Goal: Task Accomplishment & Management: Use online tool/utility

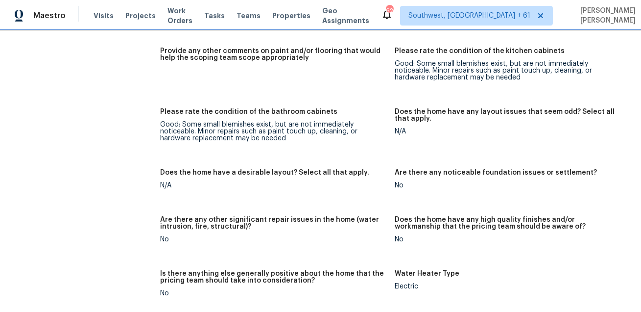
scroll to position [1449, 0]
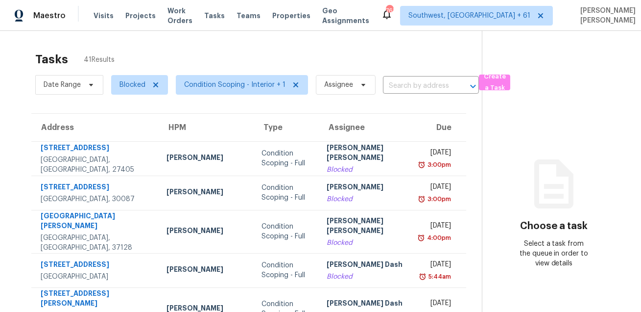
click at [220, 10] on div "Visits Projects Work Orders Tasks Teams Properties Geo Assignments" at bounding box center [238, 16] width 288 height 20
click at [220, 12] on span "Tasks" at bounding box center [214, 15] width 21 height 7
click at [115, 86] on span "Blocked" at bounding box center [139, 85] width 57 height 20
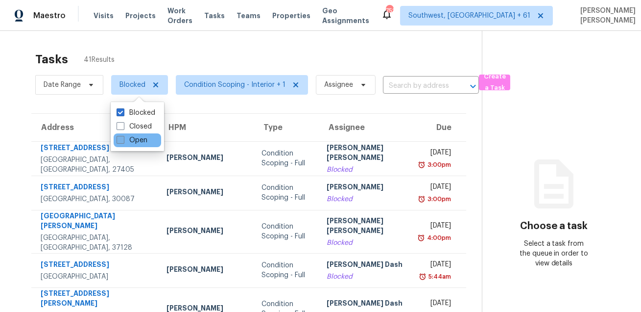
click at [124, 137] on label "Open" at bounding box center [132, 140] width 31 height 10
click at [123, 137] on input "Open" at bounding box center [120, 138] width 6 height 6
checkbox input "true"
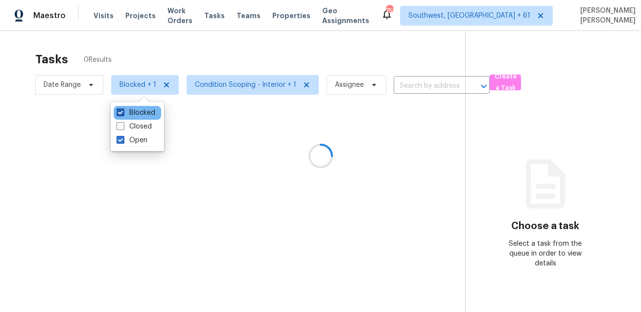
click at [133, 109] on label "Blocked" at bounding box center [136, 113] width 39 height 10
click at [123, 109] on input "Blocked" at bounding box center [120, 111] width 6 height 6
checkbox input "false"
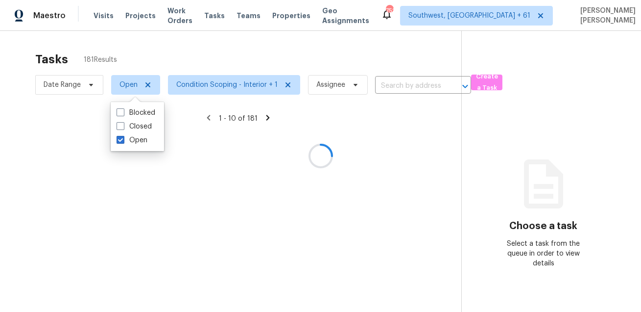
click at [158, 48] on div at bounding box center [320, 156] width 641 height 312
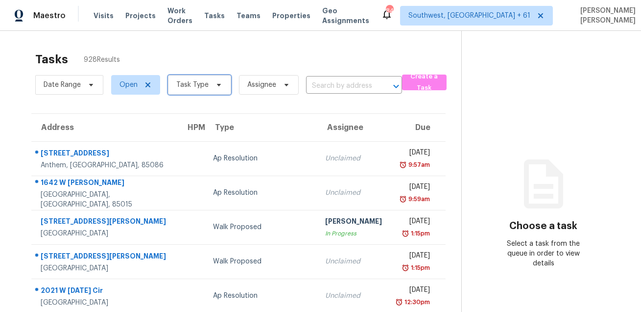
click at [201, 86] on span "Task Type" at bounding box center [192, 85] width 32 height 10
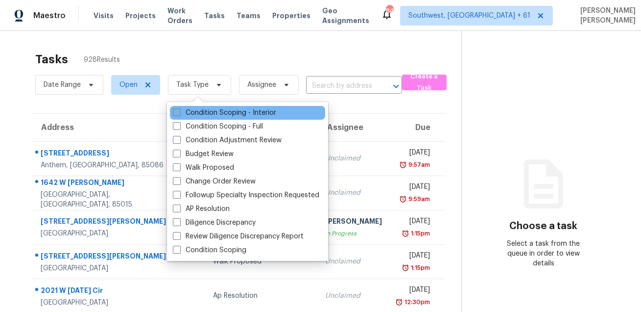
click at [196, 113] on label "Condition Scoping - Interior" at bounding box center [224, 113] width 103 height 10
click at [179, 113] on input "Condition Scoping - Interior" at bounding box center [176, 111] width 6 height 6
checkbox input "true"
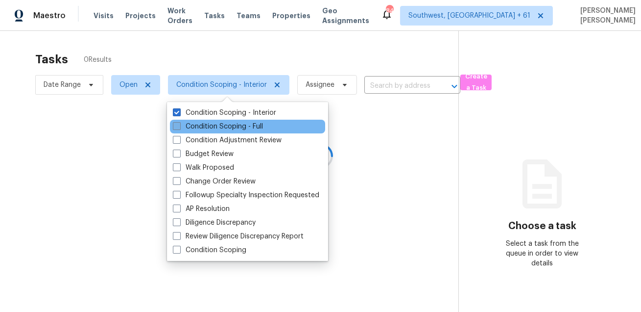
click at [196, 124] on label "Condition Scoping - Full" at bounding box center [218, 127] width 90 height 10
click at [179, 124] on input "Condition Scoping - Full" at bounding box center [176, 125] width 6 height 6
checkbox input "true"
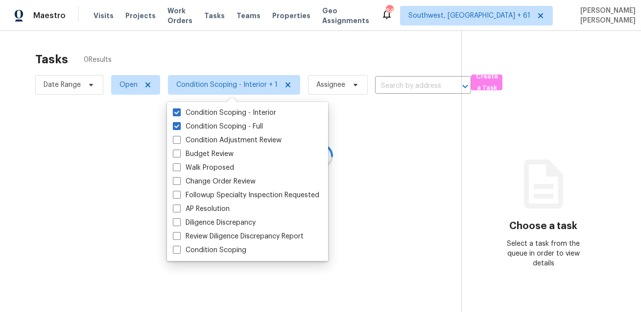
click at [211, 49] on div at bounding box center [320, 156] width 641 height 312
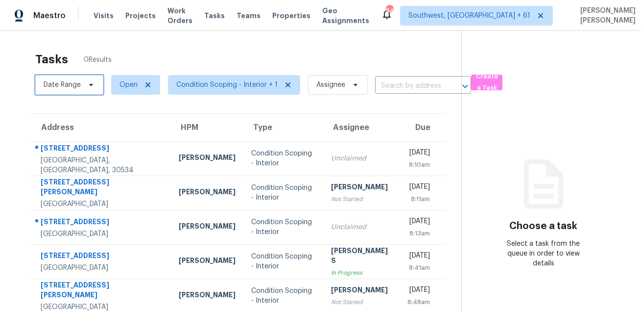
click at [85, 91] on span "Date Range" at bounding box center [69, 85] width 68 height 20
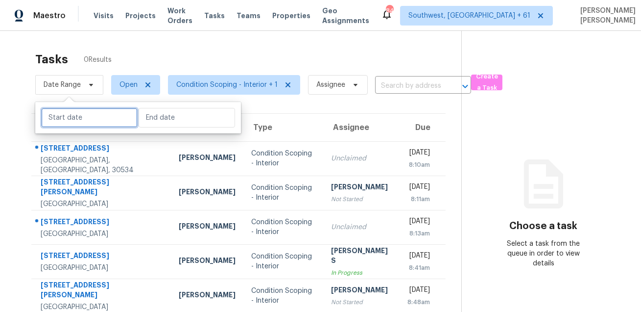
select select "7"
select select "2025"
select select "8"
select select "2025"
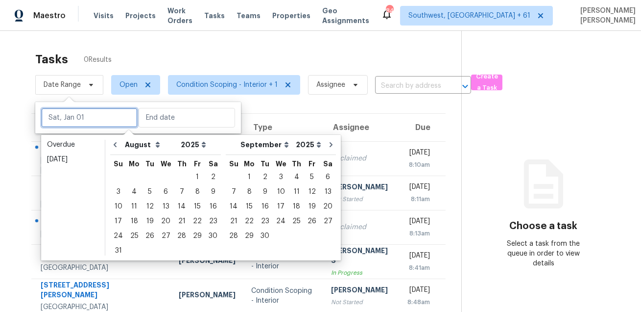
click at [82, 121] on input "text" at bounding box center [89, 118] width 97 height 20
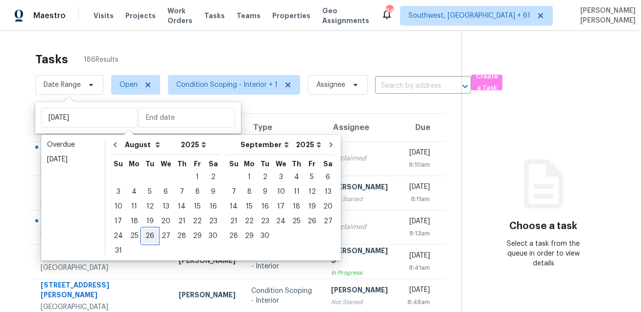
click at [146, 234] on div "26" at bounding box center [150, 236] width 16 height 14
type input "[DATE]"
click at [146, 234] on div "26" at bounding box center [150, 236] width 16 height 14
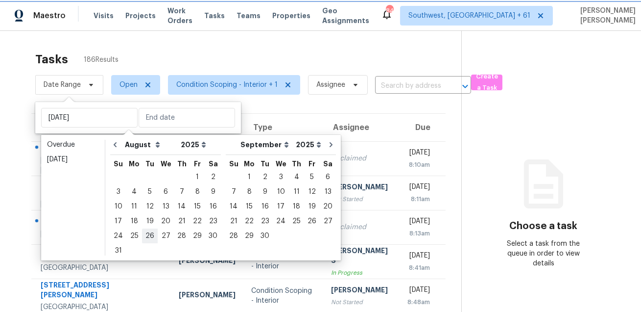
type input "[DATE]"
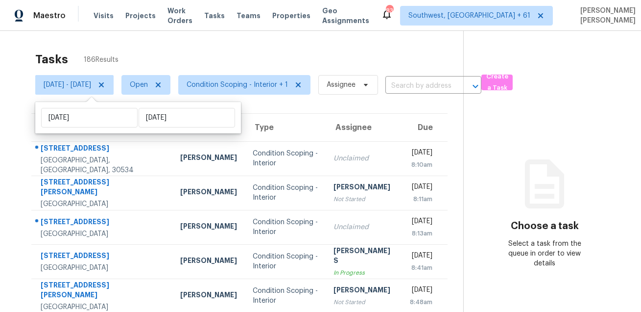
click at [259, 45] on div "Tasks 186 Results [DATE] - [DATE] Open Condition Scoping - Interior + 1 Assigne…" at bounding box center [320, 271] width 641 height 480
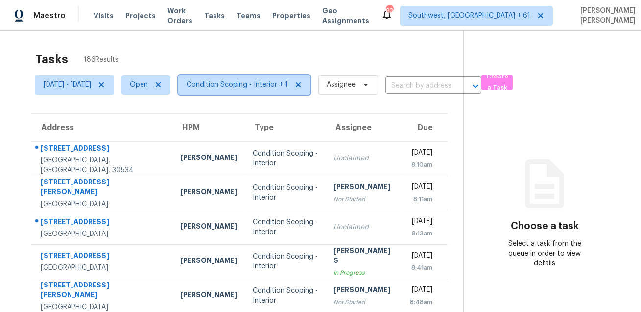
click at [247, 86] on span "Condition Scoping - Interior + 1" at bounding box center [237, 85] width 101 height 10
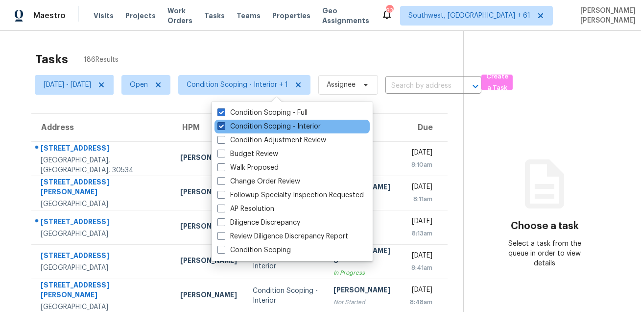
click at [245, 124] on label "Condition Scoping - Interior" at bounding box center [269, 127] width 103 height 10
click at [224, 124] on input "Condition Scoping - Interior" at bounding box center [221, 125] width 6 height 6
checkbox input "false"
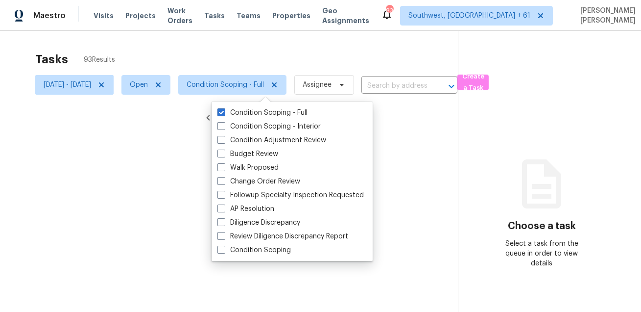
click at [260, 40] on div at bounding box center [320, 156] width 641 height 312
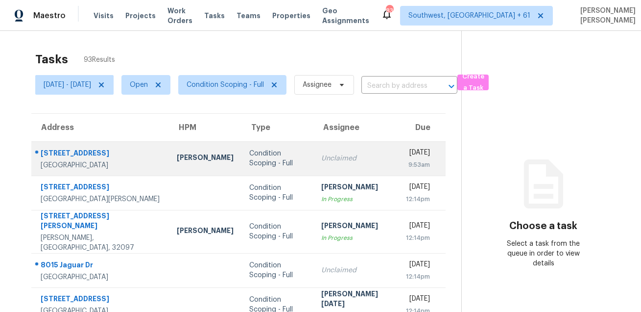
click at [81, 160] on div "[GEOGRAPHIC_DATA]" at bounding box center [101, 165] width 121 height 10
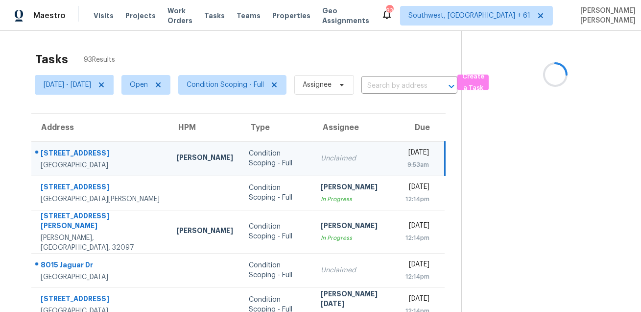
click at [69, 148] on div "[STREET_ADDRESS]" at bounding box center [101, 154] width 120 height 12
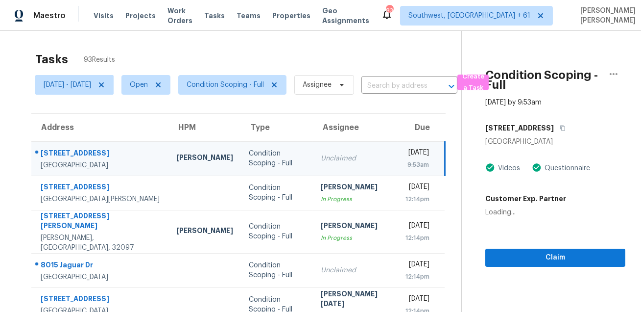
click at [69, 148] on div "[STREET_ADDRESS]" at bounding box center [101, 154] width 120 height 12
copy div "[STREET_ADDRESS]"
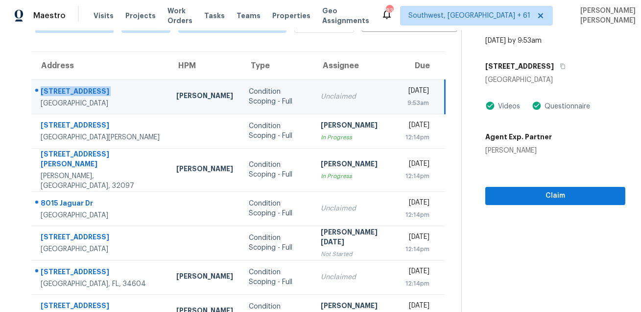
scroll to position [73, 0]
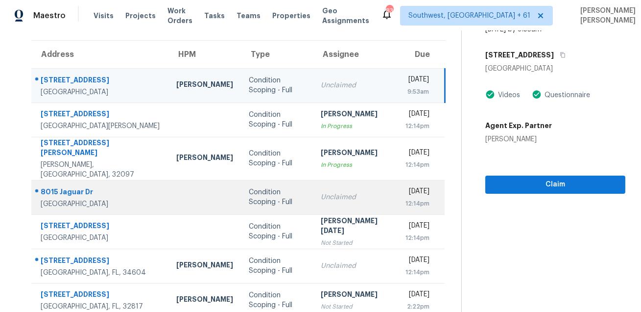
click at [77, 180] on td "[STREET_ADDRESS]" at bounding box center [99, 197] width 137 height 34
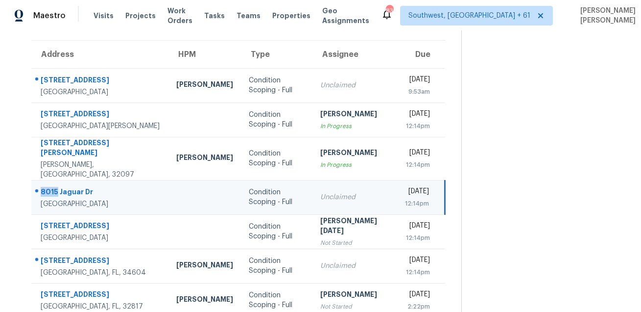
click at [77, 180] on td "[STREET_ADDRESS]" at bounding box center [99, 197] width 137 height 34
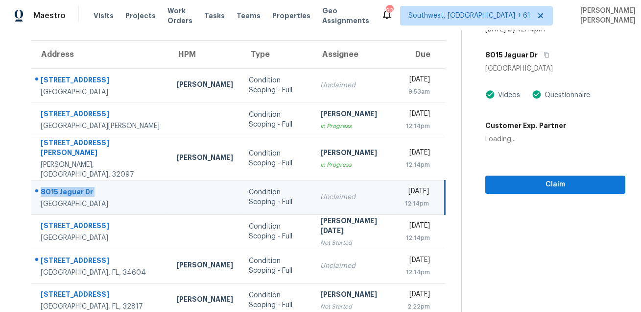
copy div "8015 Jaguar Dr"
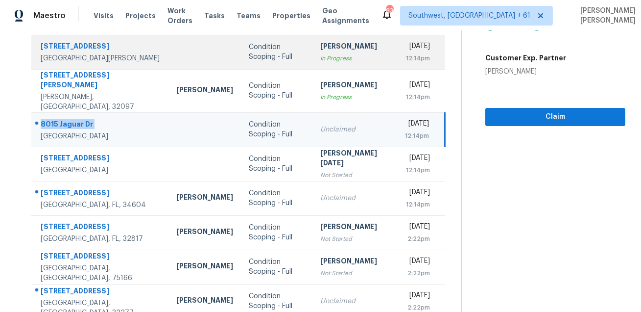
scroll to position [149, 0]
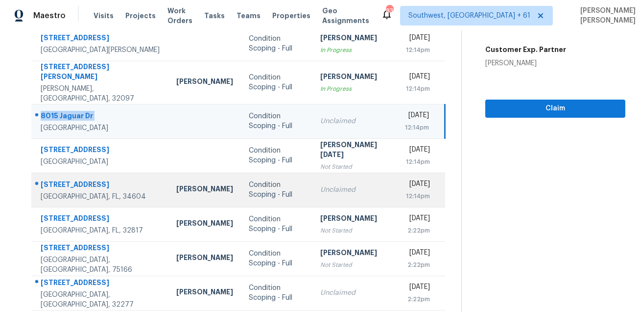
click at [71, 192] on div "[GEOGRAPHIC_DATA], FL, 34604" at bounding box center [101, 197] width 120 height 10
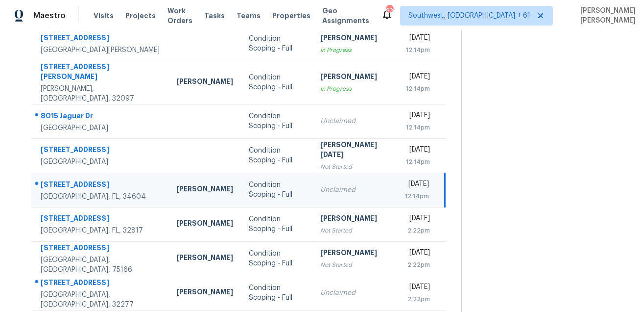
click at [71, 192] on div "[GEOGRAPHIC_DATA], FL, 34604" at bounding box center [101, 197] width 120 height 10
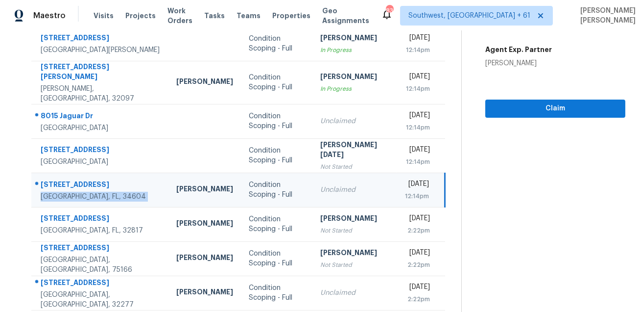
click at [76, 179] on div "[STREET_ADDRESS]" at bounding box center [101, 185] width 120 height 12
copy div "[STREET_ADDRESS]"
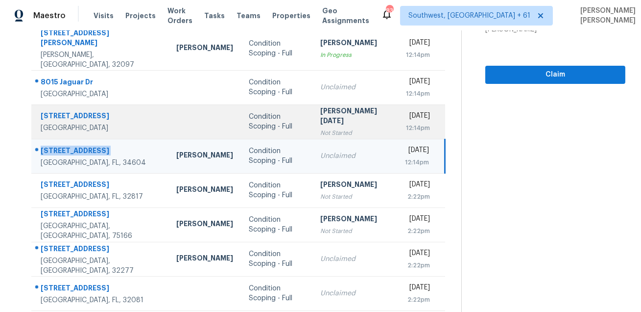
scroll to position [198, 0]
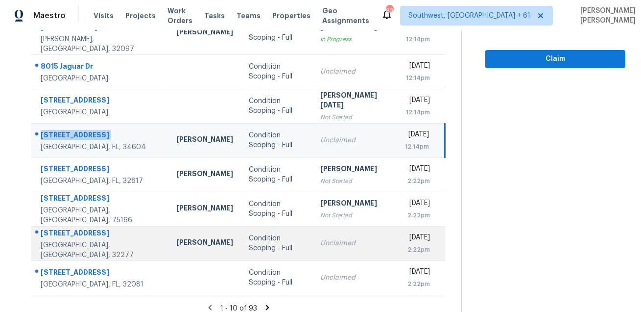
click at [63, 230] on div "[STREET_ADDRESS]" at bounding box center [101, 234] width 120 height 12
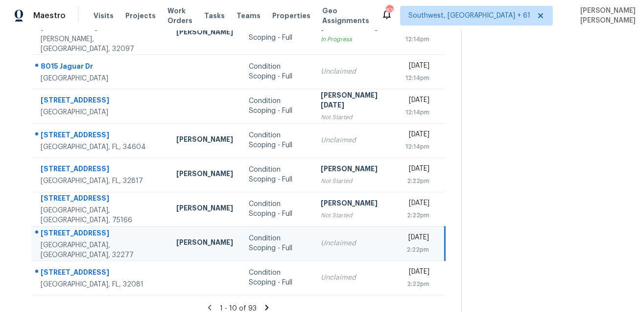
click at [63, 230] on div "[STREET_ADDRESS]" at bounding box center [101, 234] width 120 height 12
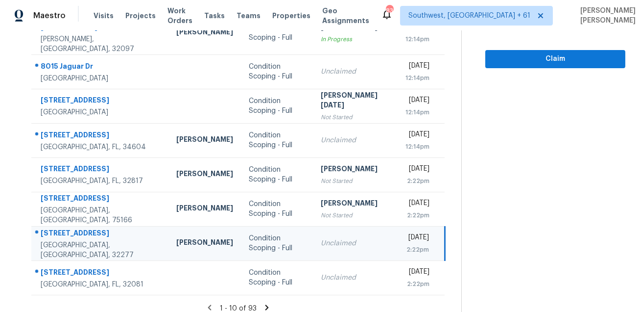
click at [63, 230] on div "[STREET_ADDRESS]" at bounding box center [101, 234] width 120 height 12
copy div "[STREET_ADDRESS]"
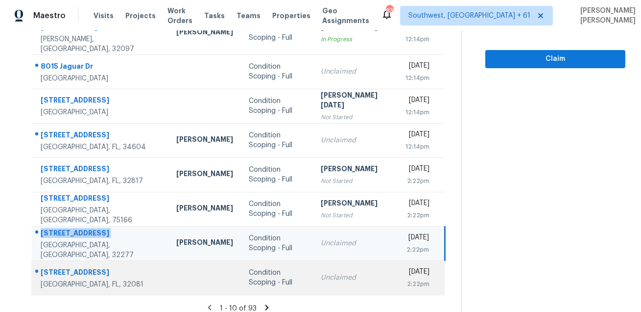
click at [70, 267] on div "[STREET_ADDRESS]" at bounding box center [101, 273] width 120 height 12
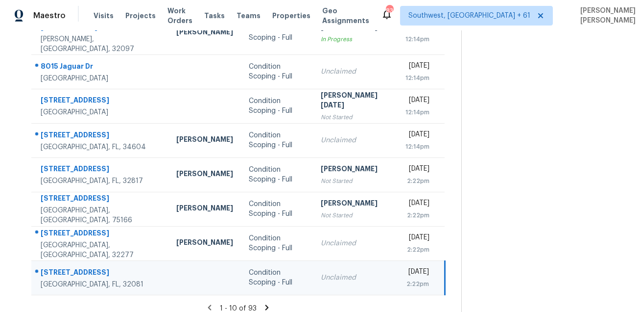
click at [70, 267] on div "[STREET_ADDRESS]" at bounding box center [101, 273] width 120 height 12
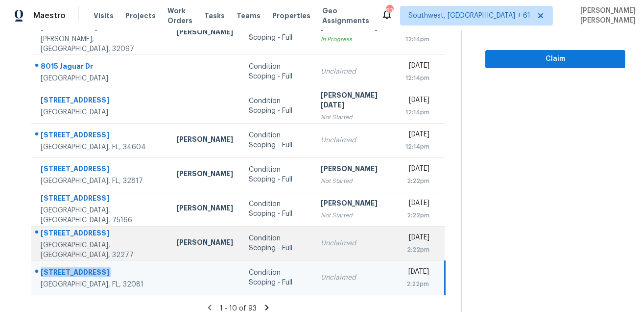
copy div "[STREET_ADDRESS]"
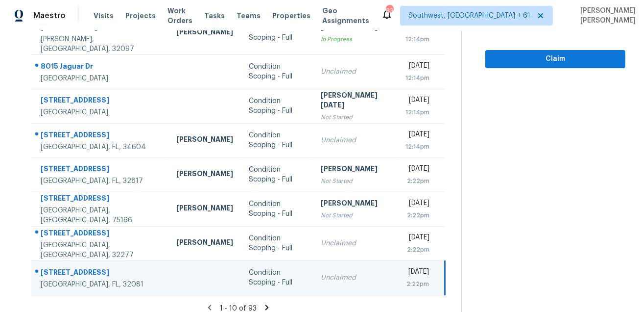
click at [269, 304] on icon at bounding box center [267, 306] width 3 height 5
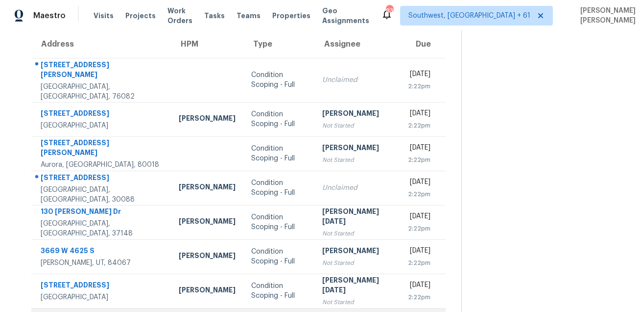
scroll to position [69, 0]
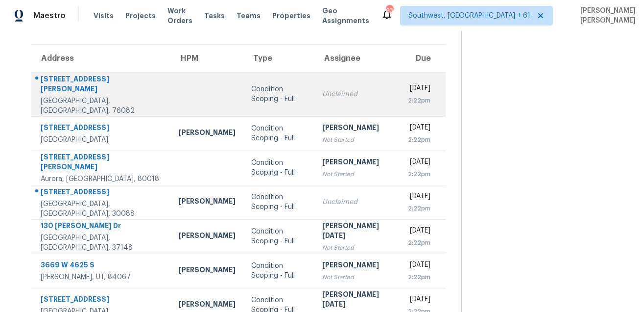
click at [72, 74] on td "[STREET_ADDRESS][PERSON_NAME]" at bounding box center [101, 94] width 140 height 44
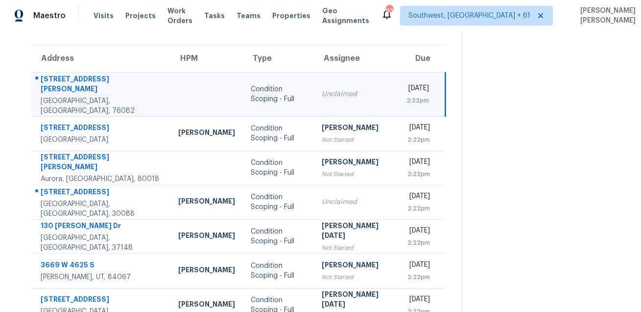
click at [72, 74] on td "[STREET_ADDRESS][PERSON_NAME]" at bounding box center [100, 94] width 139 height 44
copy div "[STREET_ADDRESS][PERSON_NAME]"
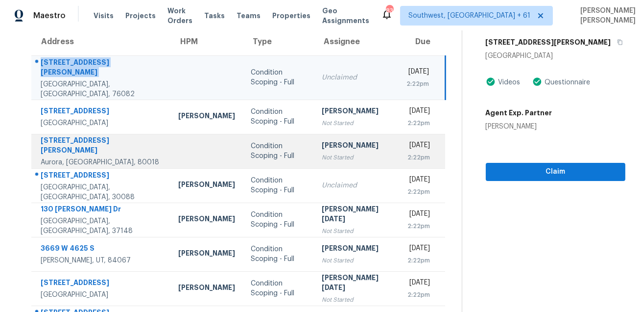
scroll to position [108, 0]
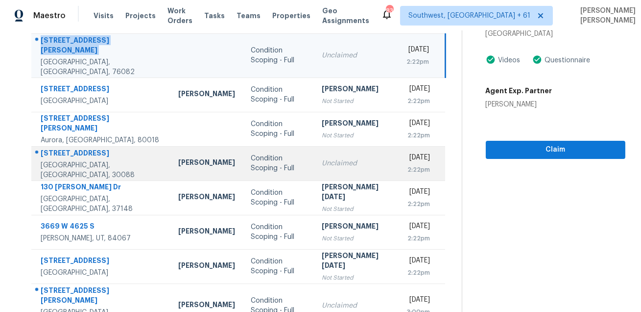
click at [103, 147] on div at bounding box center [97, 153] width 131 height 13
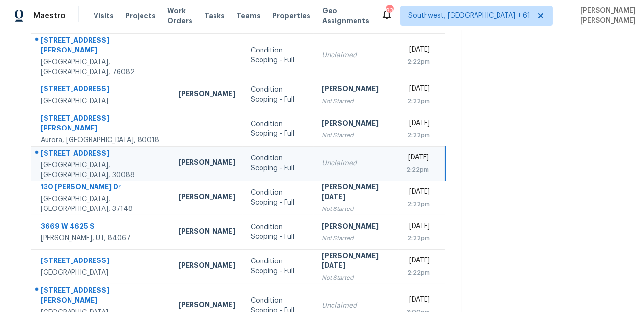
click at [103, 147] on div at bounding box center [97, 153] width 131 height 13
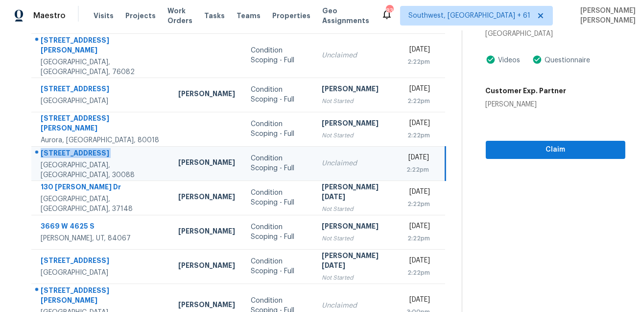
copy div "[STREET_ADDRESS]"
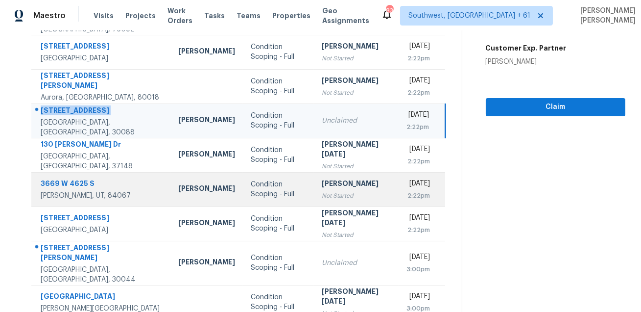
scroll to position [198, 0]
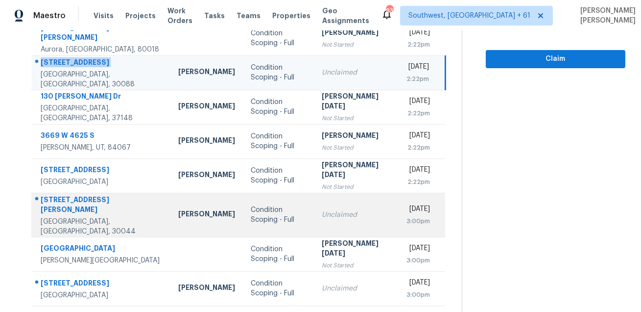
click at [89, 195] on div "[STREET_ADDRESS][PERSON_NAME]" at bounding box center [102, 206] width 122 height 22
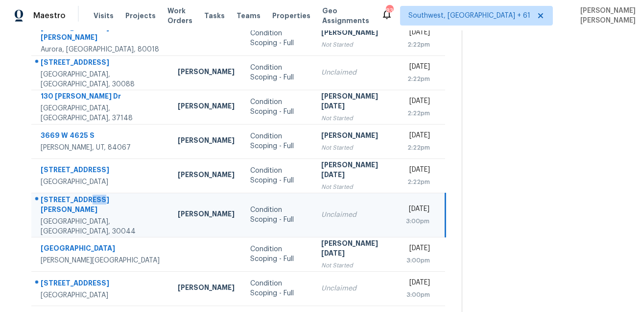
click at [89, 195] on div "[STREET_ADDRESS][PERSON_NAME]" at bounding box center [102, 206] width 122 height 22
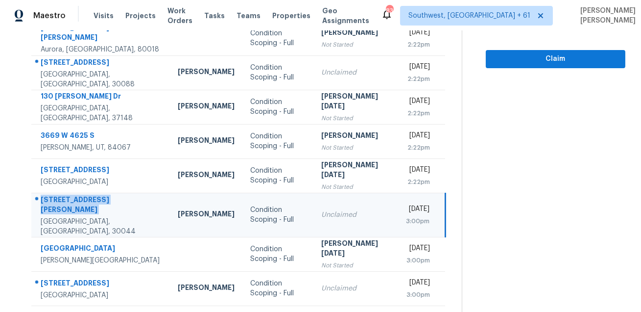
copy div "[STREET_ADDRESS][PERSON_NAME]"
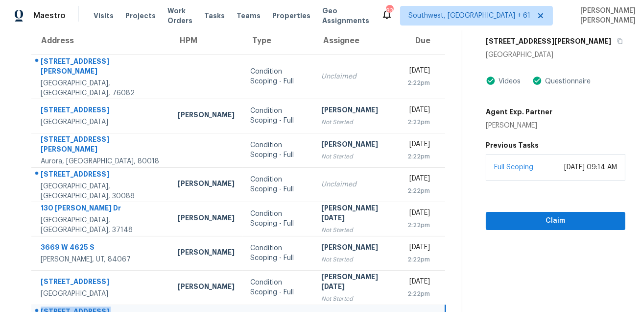
scroll to position [48, 0]
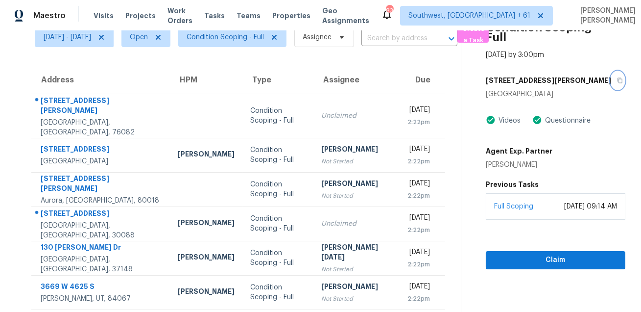
click at [618, 81] on icon "button" at bounding box center [620, 80] width 5 height 5
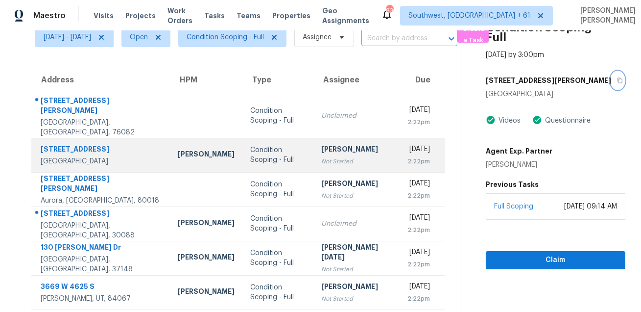
scroll to position [198, 0]
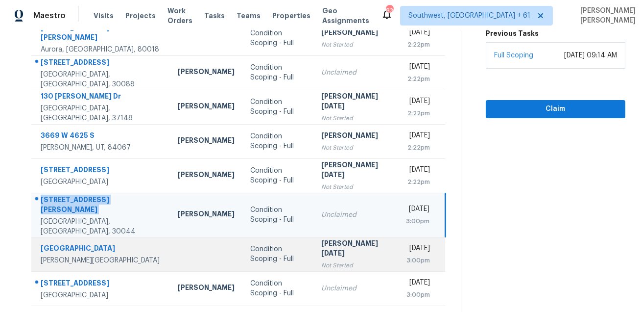
click at [44, 250] on td "[STREET_ADDRESS][PERSON_NAME]" at bounding box center [100, 254] width 139 height 34
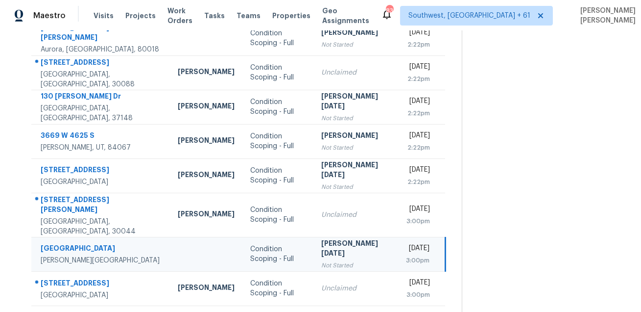
click at [44, 250] on td "[STREET_ADDRESS][PERSON_NAME]" at bounding box center [100, 254] width 139 height 34
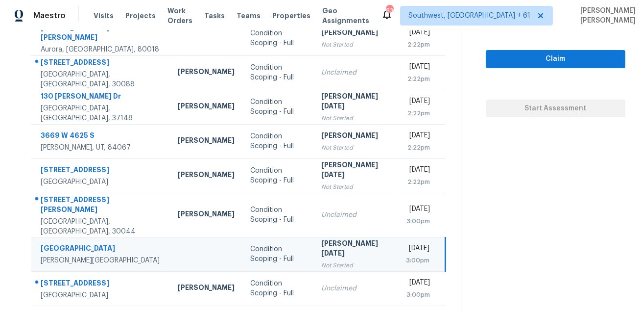
click at [44, 250] on td "[STREET_ADDRESS][PERSON_NAME]" at bounding box center [100, 254] width 139 height 34
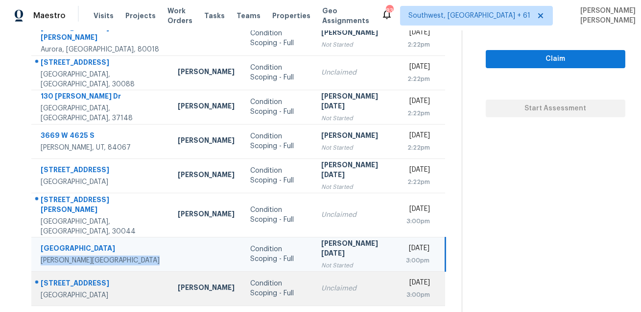
click at [56, 278] on div "[STREET_ADDRESS]" at bounding box center [102, 284] width 122 height 12
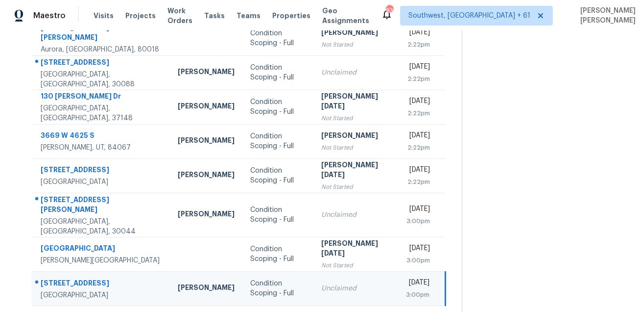
click at [56, 278] on div "[STREET_ADDRESS]" at bounding box center [102, 284] width 122 height 12
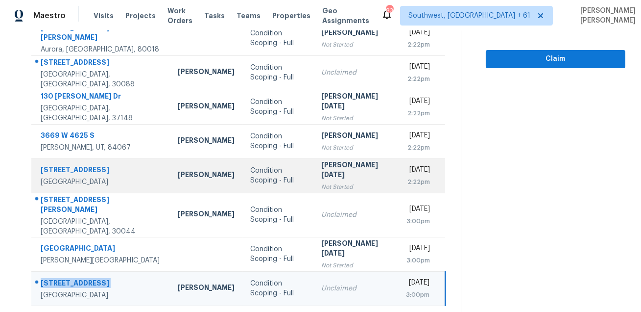
copy div "[STREET_ADDRESS]"
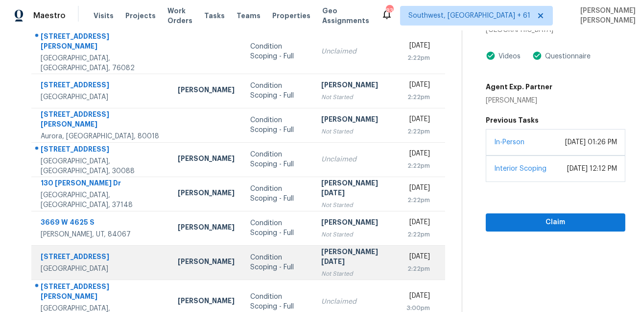
scroll to position [27, 0]
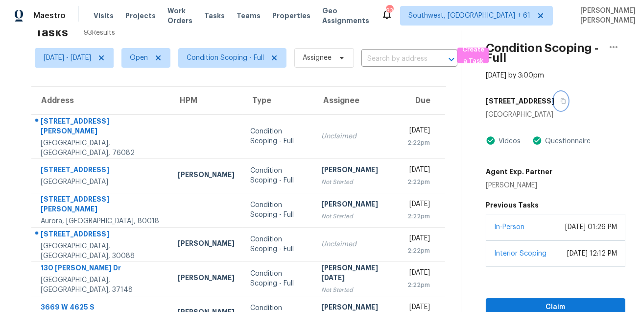
click at [555, 95] on button "button" at bounding box center [561, 101] width 13 height 18
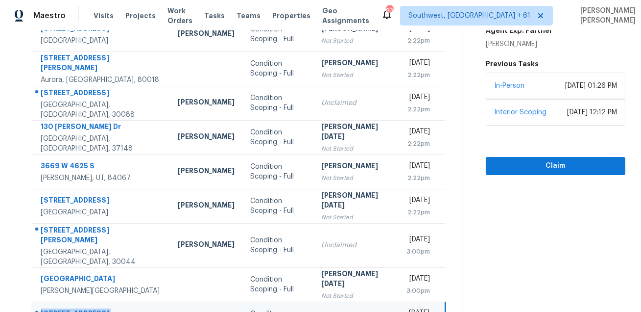
scroll to position [198, 0]
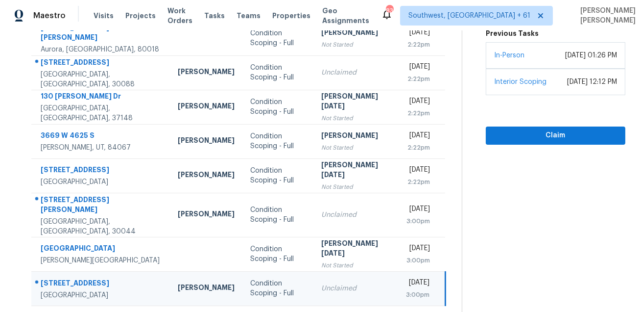
click at [271, 311] on icon at bounding box center [269, 318] width 9 height 9
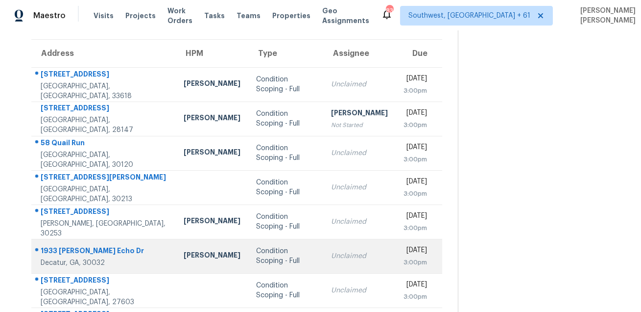
scroll to position [64, 0]
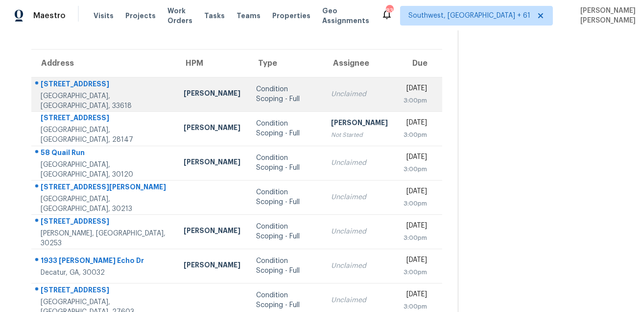
click at [66, 84] on div "[STREET_ADDRESS]" at bounding box center [104, 85] width 127 height 12
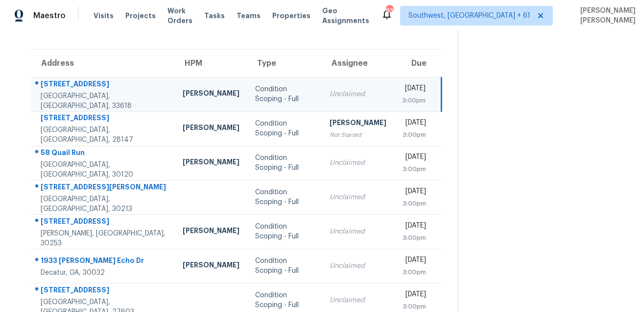
click at [66, 84] on div "[STREET_ADDRESS]" at bounding box center [104, 85] width 126 height 12
copy div "[STREET_ADDRESS]"
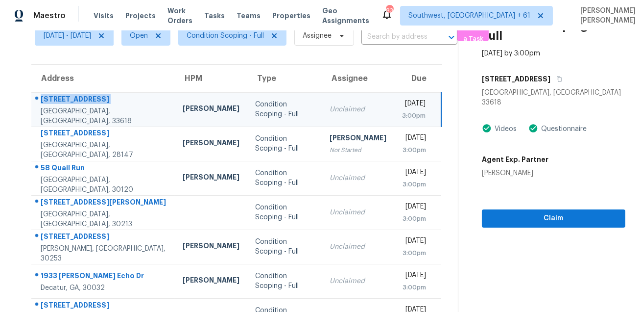
scroll to position [36, 0]
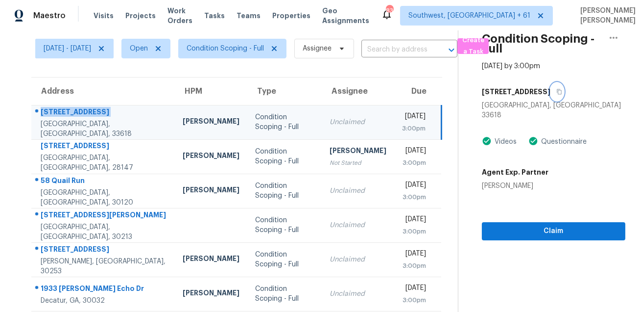
click at [562, 92] on icon "button" at bounding box center [560, 92] width 6 height 6
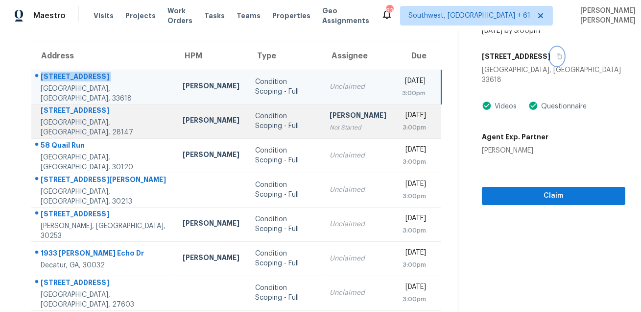
scroll to position [75, 0]
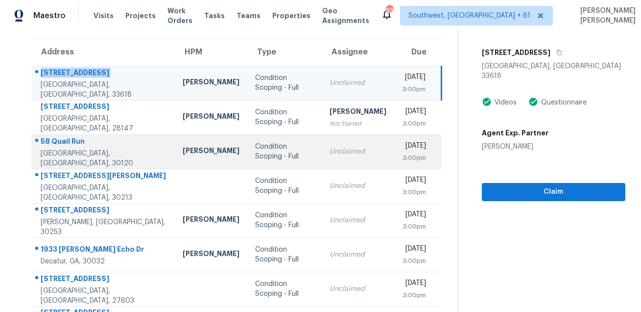
click at [69, 140] on div at bounding box center [99, 141] width 135 height 13
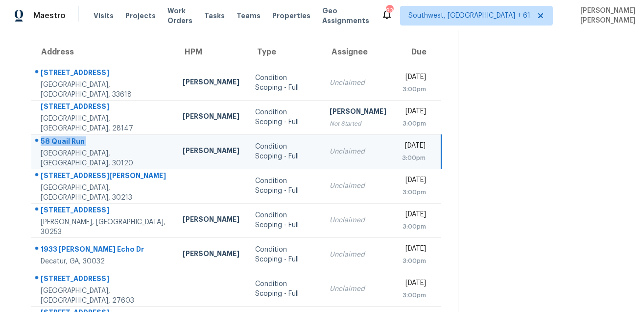
click at [69, 140] on div at bounding box center [99, 141] width 135 height 13
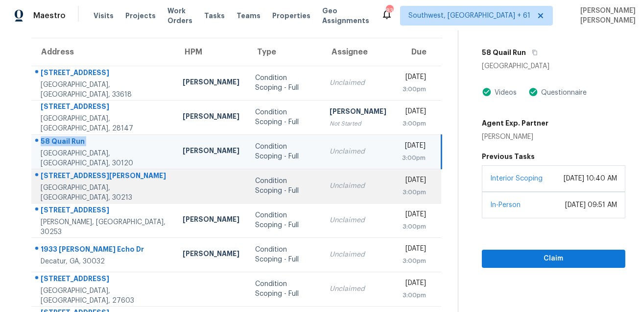
click at [73, 172] on td "[STREET_ADDRESS][PERSON_NAME]" at bounding box center [103, 186] width 144 height 34
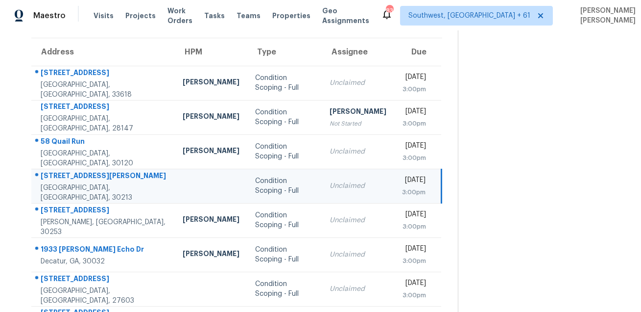
click at [73, 172] on td "[STREET_ADDRESS][PERSON_NAME]" at bounding box center [103, 186] width 144 height 34
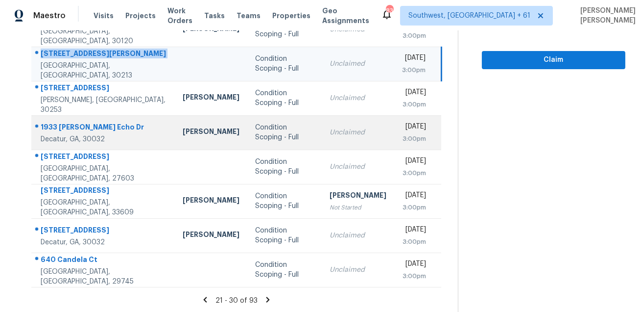
scroll to position [198, 0]
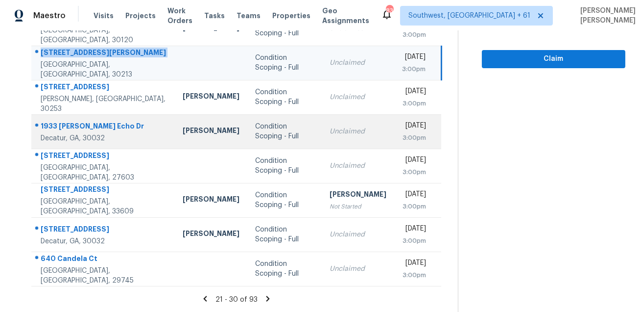
click at [79, 122] on div "1933 [PERSON_NAME] Echo Dr" at bounding box center [104, 127] width 126 height 12
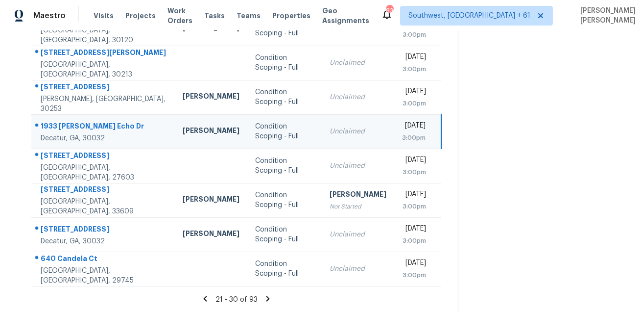
click at [79, 122] on div "1933 [PERSON_NAME] Echo Dr" at bounding box center [104, 127] width 126 height 12
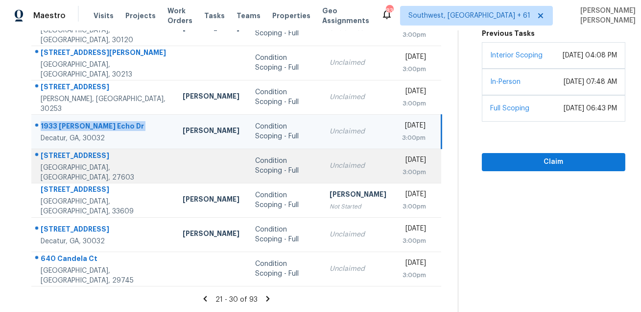
click at [77, 161] on div "[STREET_ADDRESS]" at bounding box center [104, 156] width 126 height 12
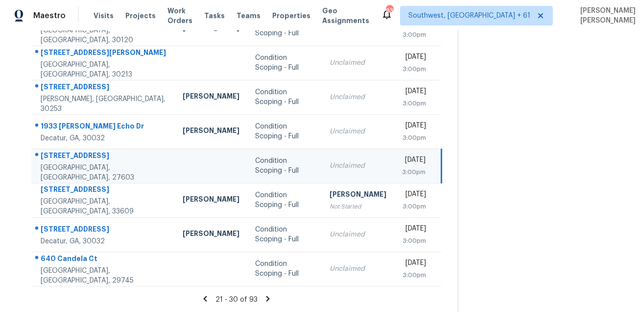
click at [77, 161] on div "[STREET_ADDRESS]" at bounding box center [104, 156] width 126 height 12
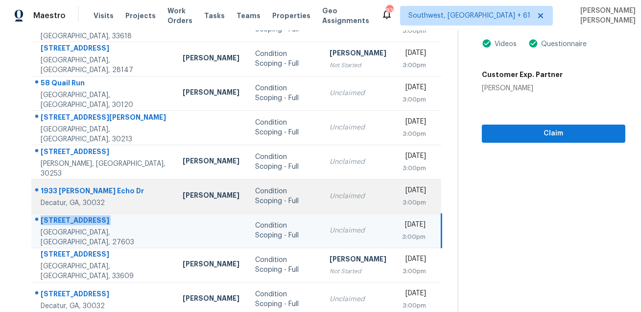
scroll to position [115, 0]
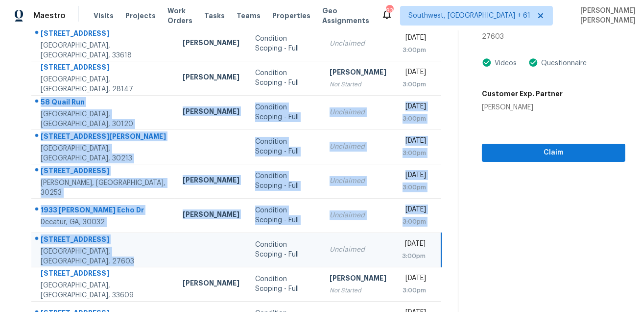
drag, startPoint x: 39, startPoint y: 99, endPoint x: 200, endPoint y: 252, distance: 222.8
click at [200, 252] on tbody "[STREET_ADDRESS] [PERSON_NAME] Condition Scoping - Full Unclaimed [DATE] 3:00pm…" at bounding box center [236, 197] width 410 height 343
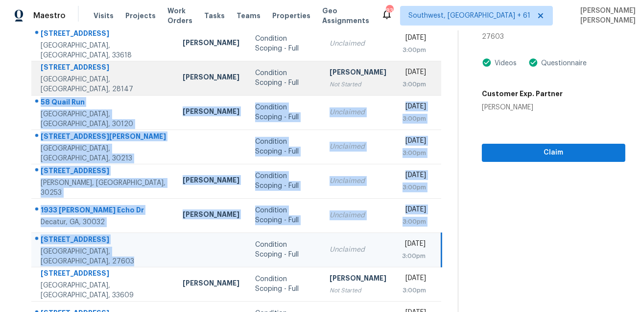
scroll to position [198, 0]
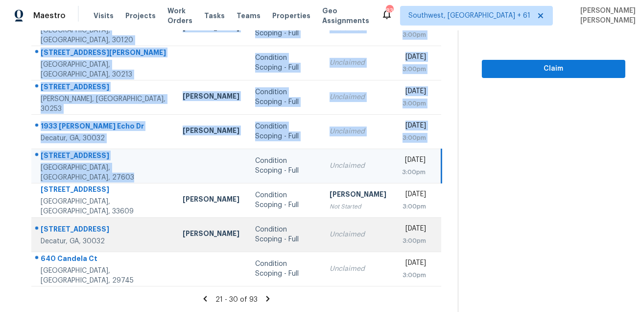
click at [103, 221] on td "[STREET_ADDRESS]" at bounding box center [103, 234] width 144 height 34
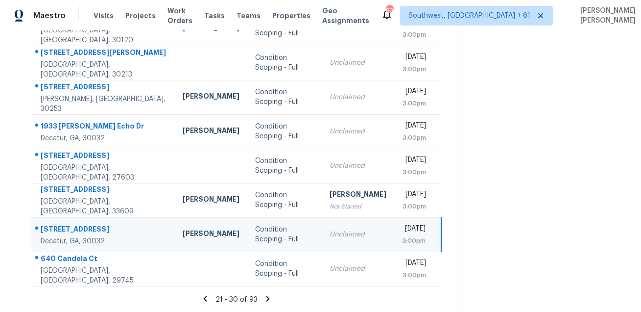
click at [103, 221] on td "[STREET_ADDRESS]" at bounding box center [103, 234] width 144 height 34
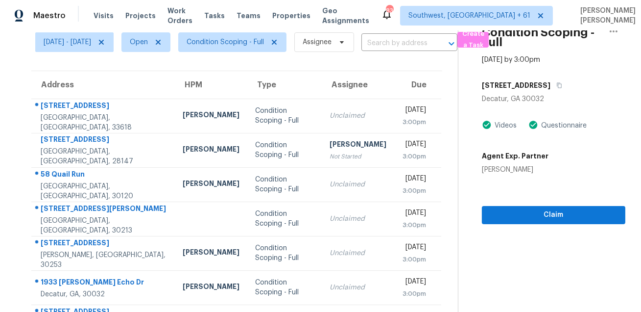
scroll to position [4, 0]
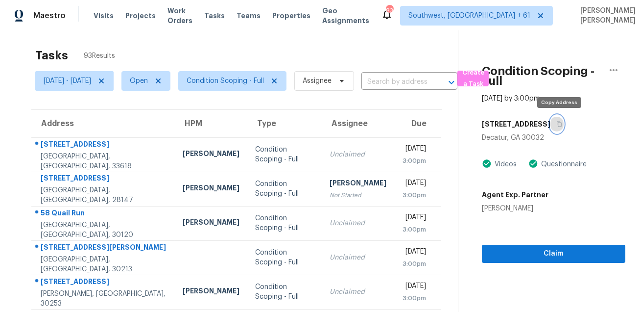
click at [557, 123] on button "button" at bounding box center [557, 124] width 13 height 18
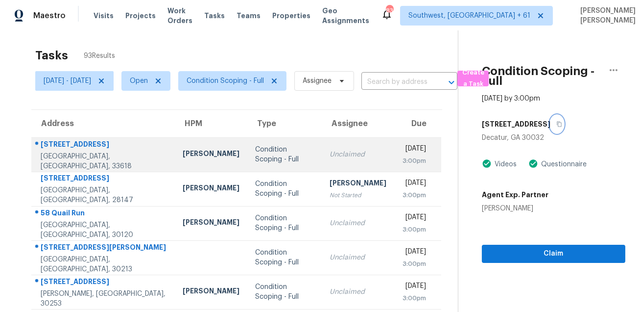
scroll to position [198, 0]
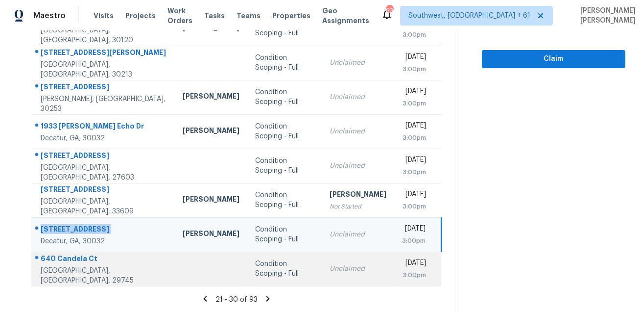
click at [75, 264] on div "640 Candela Ct" at bounding box center [104, 259] width 126 height 12
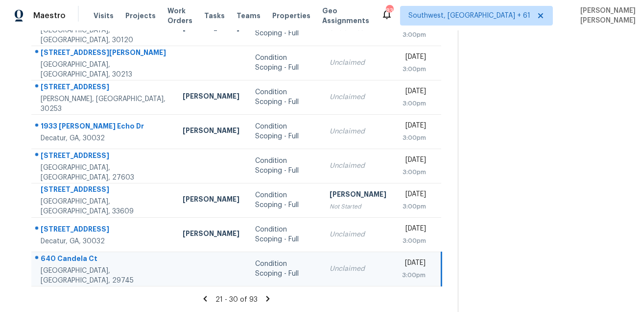
click at [75, 264] on div "640 Candela Ct" at bounding box center [104, 259] width 126 height 12
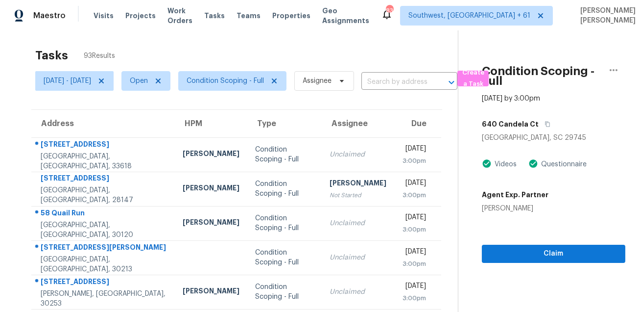
scroll to position [0, 0]
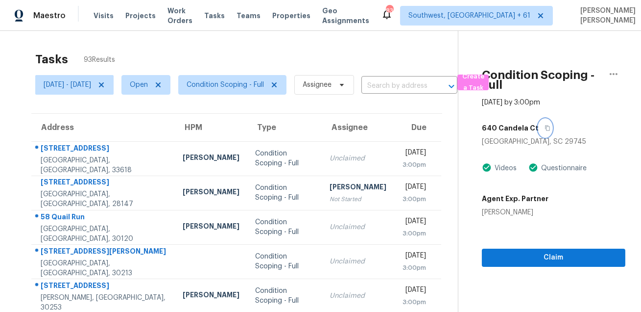
click at [550, 119] on button "button" at bounding box center [545, 128] width 13 height 18
click at [549, 124] on button "button" at bounding box center [545, 128] width 13 height 18
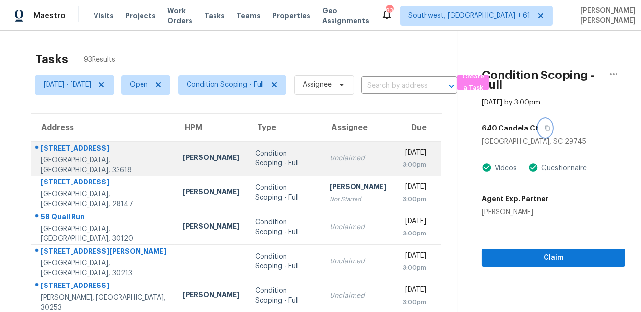
scroll to position [198, 0]
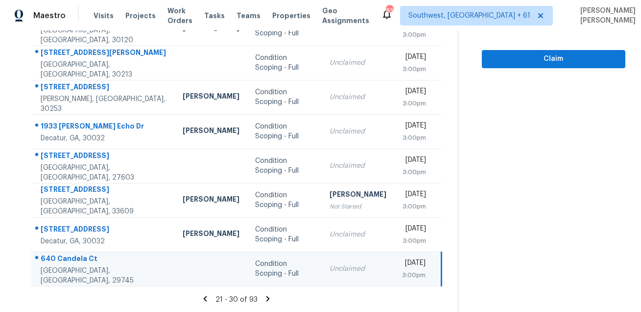
click at [270, 298] on icon at bounding box center [268, 297] width 3 height 5
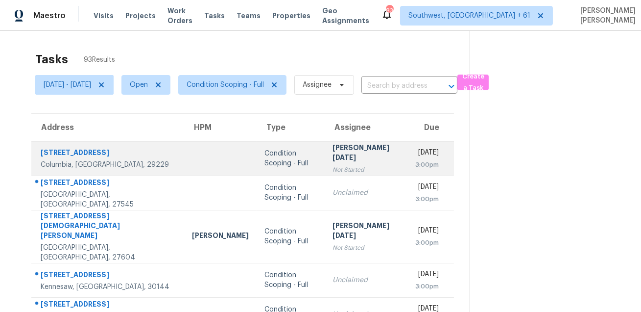
scroll to position [16, 0]
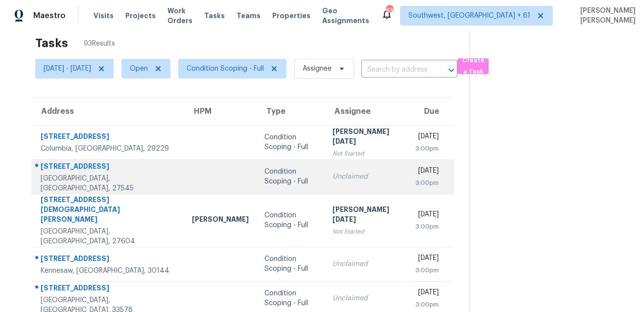
click at [116, 162] on td "[STREET_ADDRESS][PERSON_NAME]" at bounding box center [107, 176] width 153 height 34
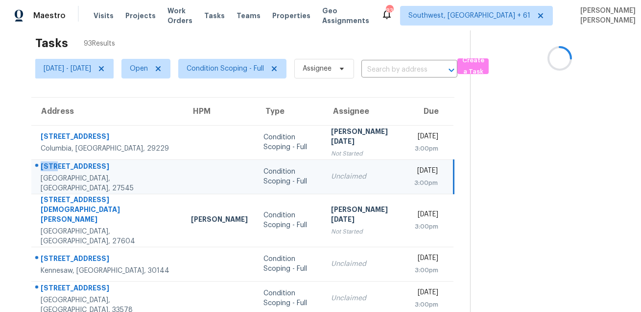
click at [116, 162] on td "[STREET_ADDRESS][PERSON_NAME]" at bounding box center [107, 176] width 152 height 34
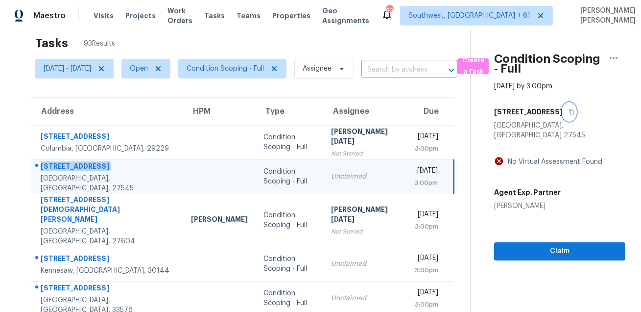
click at [575, 111] on icon "button" at bounding box center [572, 112] width 6 height 6
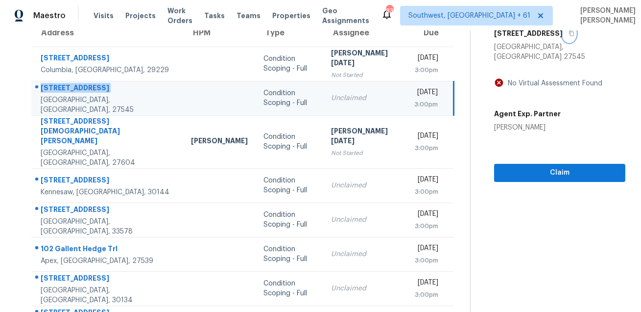
scroll to position [142, 0]
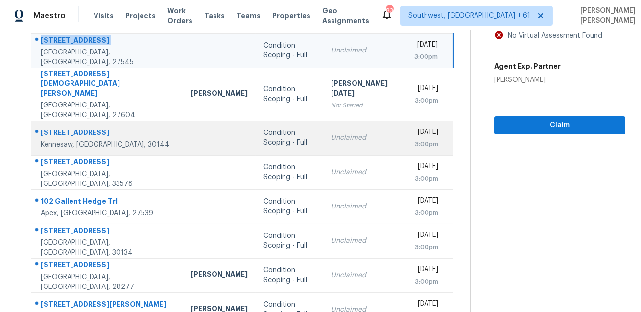
click at [78, 140] on div "Kennesaw, [GEOGRAPHIC_DATA], 30144" at bounding box center [108, 145] width 135 height 10
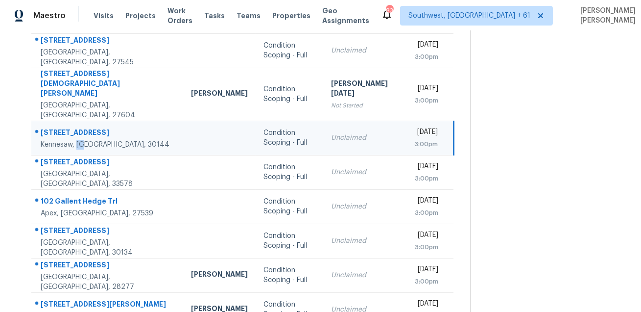
click at [78, 140] on div "Kennesaw, [GEOGRAPHIC_DATA], 30144" at bounding box center [108, 145] width 135 height 10
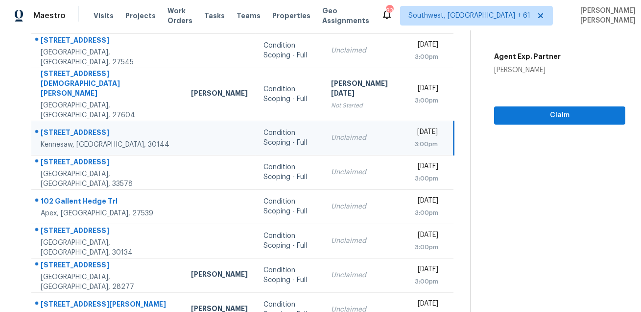
click at [89, 127] on div "[STREET_ADDRESS]" at bounding box center [108, 133] width 135 height 12
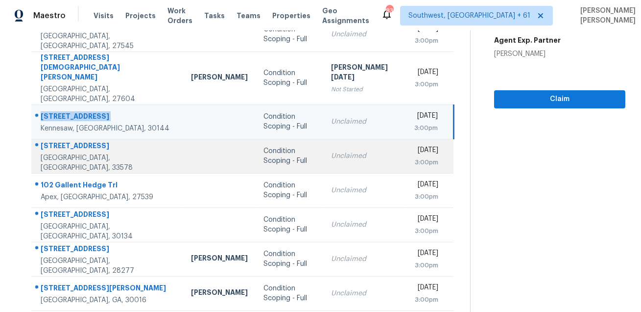
scroll to position [173, 0]
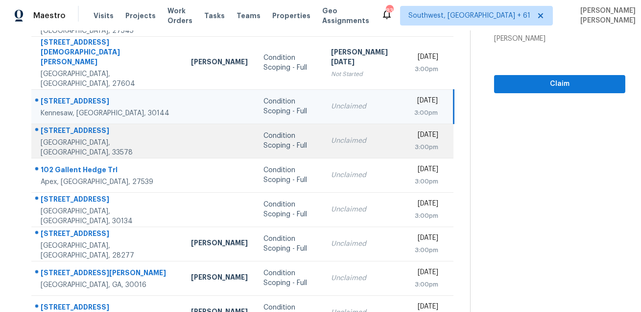
click at [75, 125] on div "[STREET_ADDRESS]" at bounding box center [108, 131] width 135 height 12
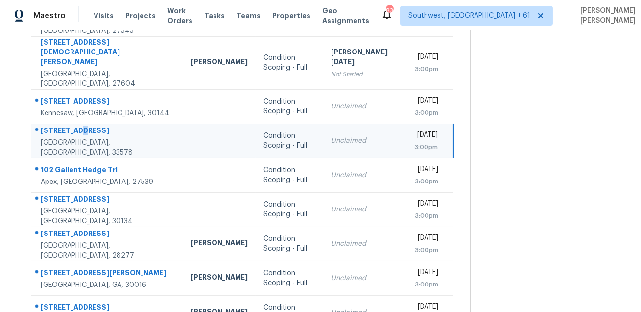
click at [75, 125] on div "[STREET_ADDRESS]" at bounding box center [108, 131] width 135 height 12
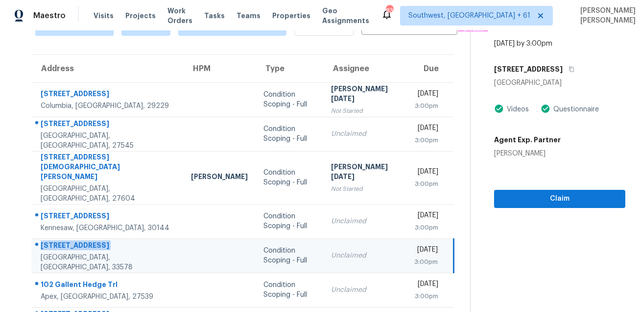
scroll to position [29, 0]
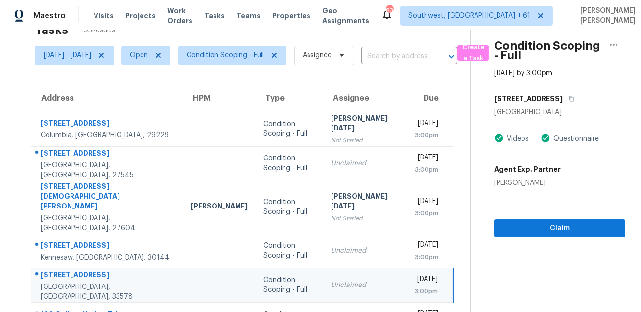
click at [565, 91] on div "[STREET_ADDRESS]" at bounding box center [559, 99] width 131 height 18
click at [569, 97] on icon "button" at bounding box center [572, 99] width 6 height 6
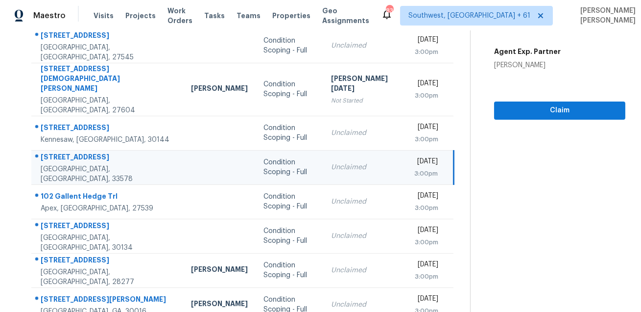
scroll to position [198, 0]
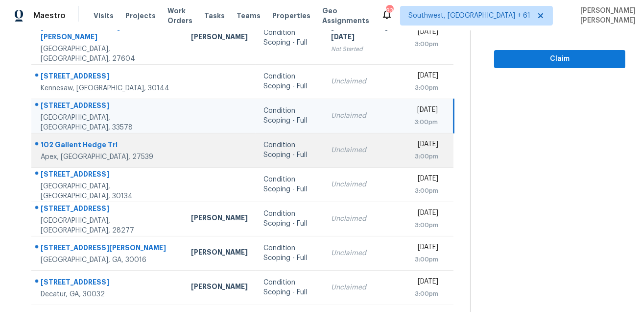
click at [83, 140] on div "102 Gallent Hedge Trl" at bounding box center [108, 146] width 135 height 12
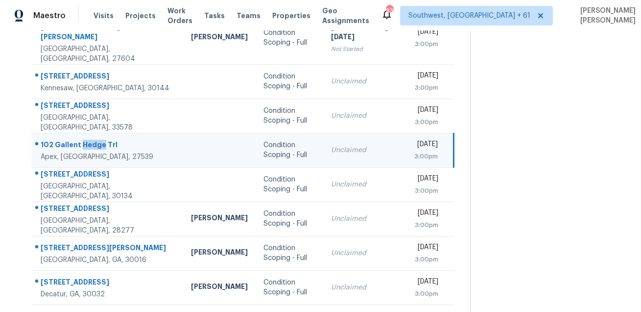
click at [83, 140] on div "102 Gallent Hedge Trl" at bounding box center [108, 146] width 135 height 12
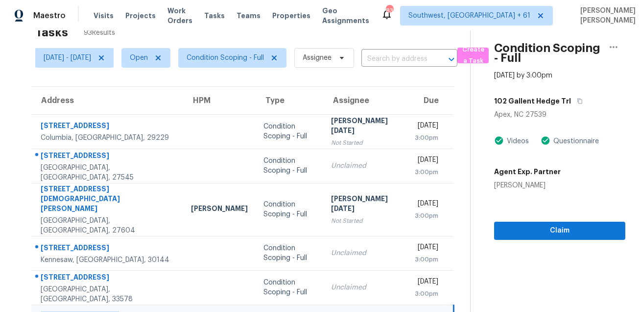
scroll to position [21, 0]
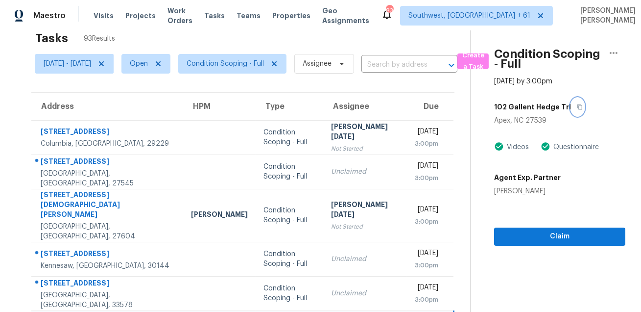
click at [571, 108] on button "button" at bounding box center [577, 107] width 13 height 18
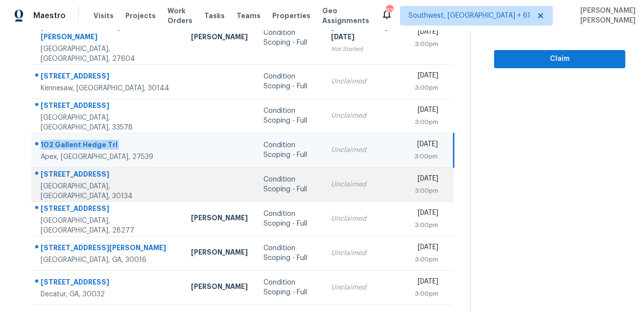
click at [69, 167] on td "[STREET_ADDRESS]" at bounding box center [107, 184] width 152 height 34
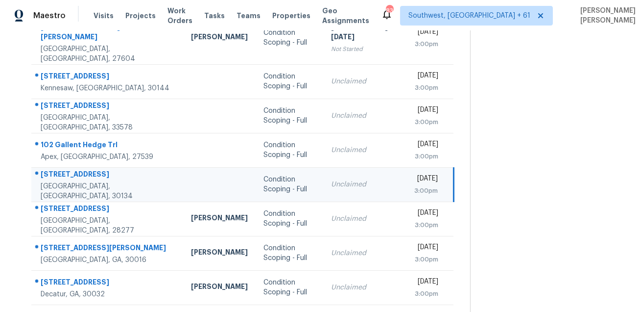
click at [69, 167] on td "[STREET_ADDRESS]" at bounding box center [107, 184] width 152 height 34
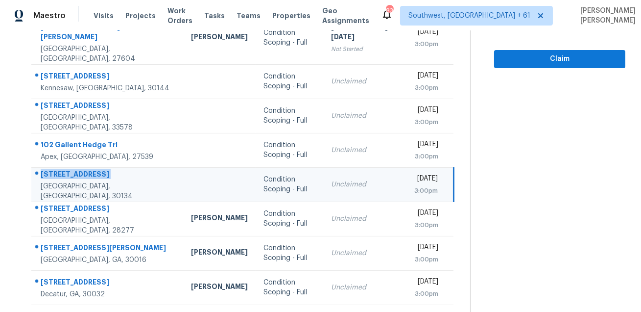
scroll to position [0, 0]
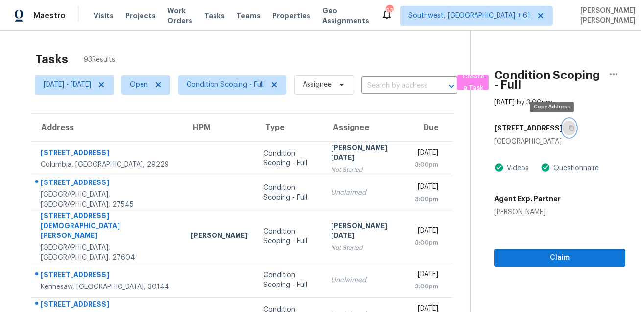
click at [563, 127] on button "button" at bounding box center [569, 128] width 13 height 18
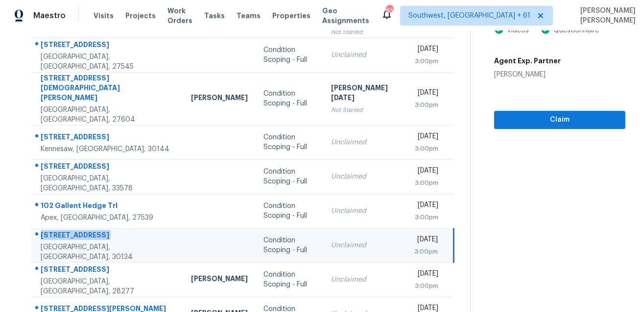
scroll to position [198, 0]
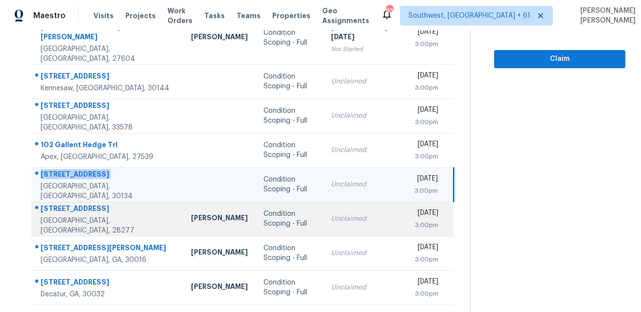
click at [80, 216] on div "[GEOGRAPHIC_DATA], [GEOGRAPHIC_DATA], 28277" at bounding box center [108, 226] width 135 height 20
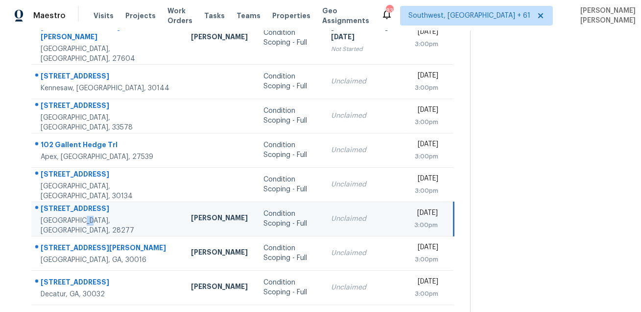
click at [80, 216] on div "[GEOGRAPHIC_DATA], [GEOGRAPHIC_DATA], 28277" at bounding box center [108, 226] width 135 height 20
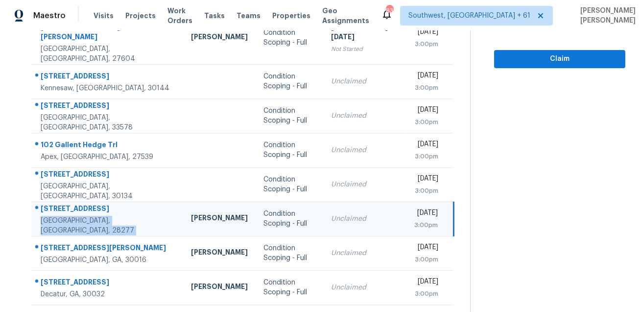
click at [84, 203] on div "[STREET_ADDRESS]" at bounding box center [108, 209] width 135 height 12
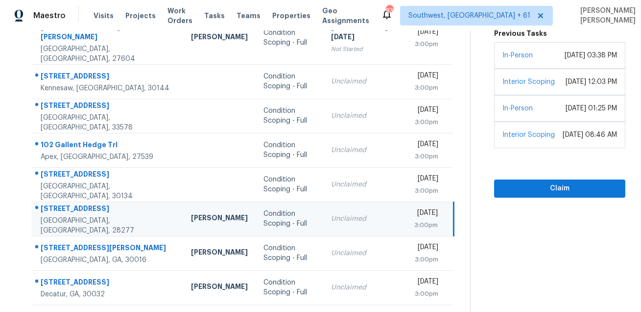
click at [84, 203] on div "[STREET_ADDRESS]" at bounding box center [108, 209] width 135 height 12
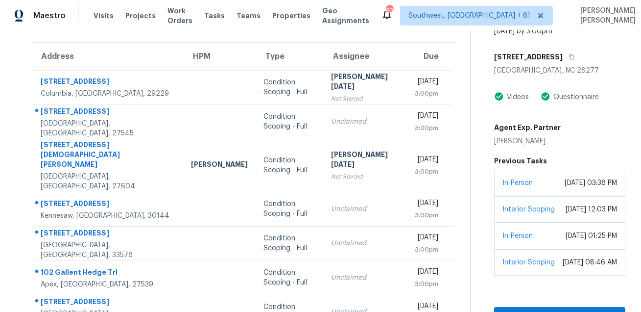
scroll to position [35, 0]
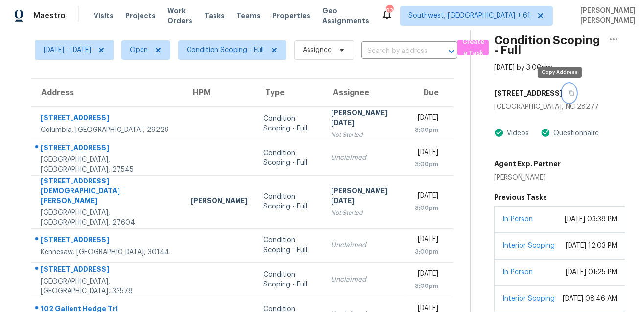
click at [569, 95] on icon "button" at bounding box center [572, 93] width 6 height 6
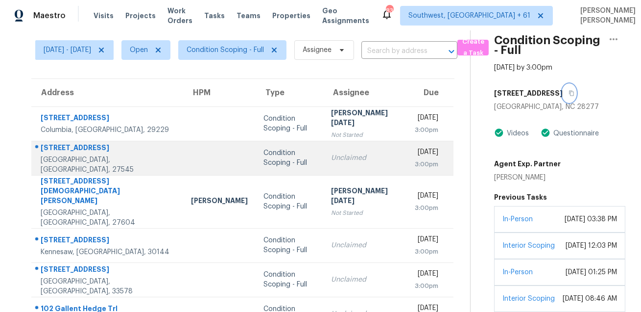
scroll to position [198, 0]
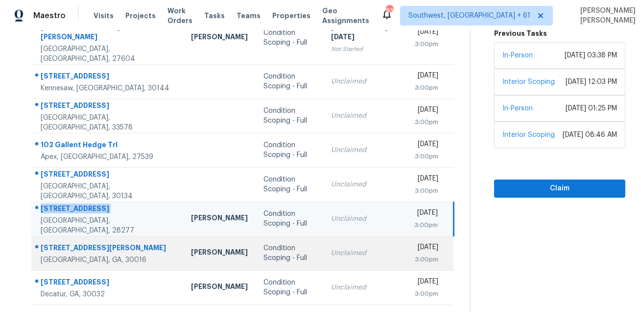
click at [67, 243] on div "[STREET_ADDRESS][PERSON_NAME]" at bounding box center [108, 249] width 135 height 12
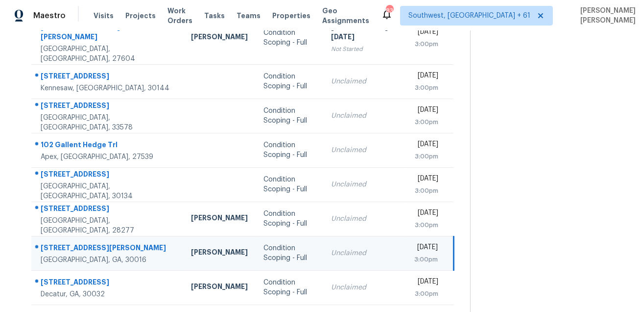
click at [67, 243] on div "[STREET_ADDRESS][PERSON_NAME]" at bounding box center [108, 249] width 135 height 12
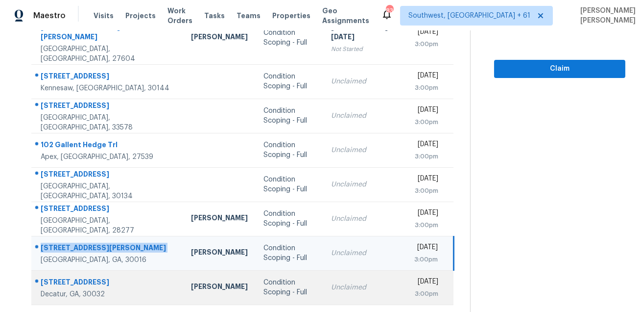
click at [66, 277] on div "[STREET_ADDRESS]" at bounding box center [108, 283] width 135 height 12
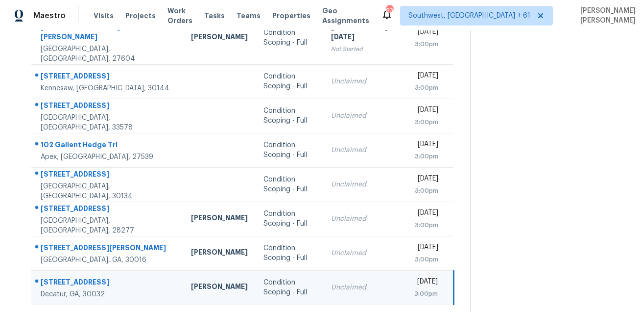
click at [66, 277] on div "[STREET_ADDRESS]" at bounding box center [108, 283] width 135 height 12
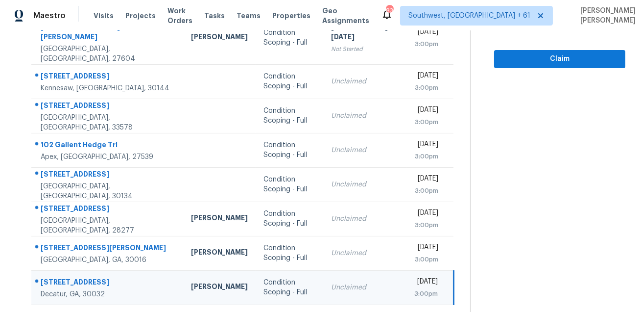
click at [273, 311] on icon at bounding box center [274, 316] width 3 height 5
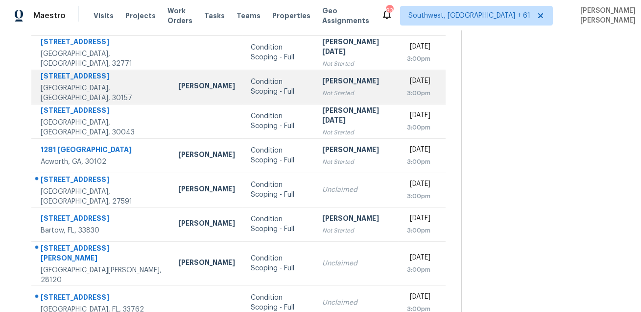
scroll to position [176, 0]
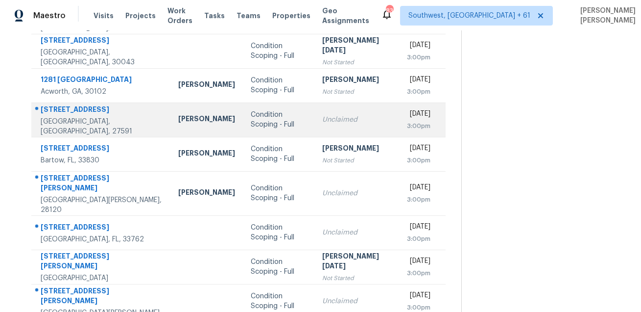
click at [85, 105] on td "[STREET_ADDRESS][PERSON_NAME]" at bounding box center [100, 119] width 139 height 34
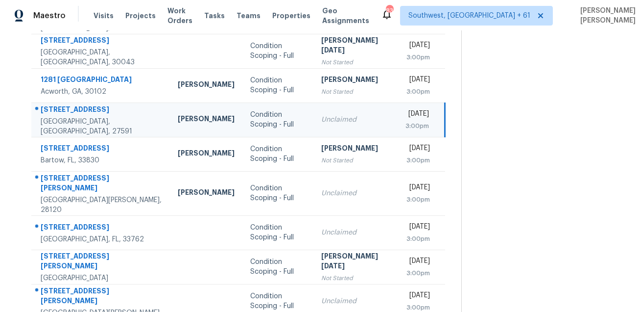
click at [85, 105] on td "[STREET_ADDRESS][PERSON_NAME]" at bounding box center [100, 119] width 139 height 34
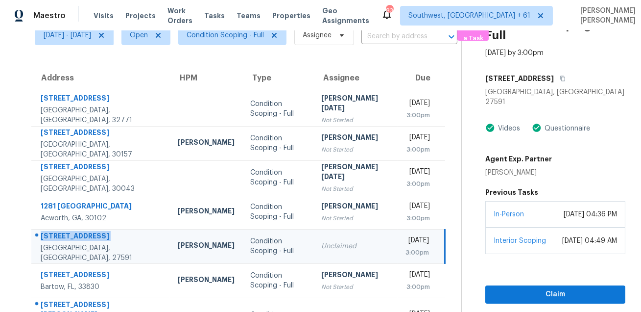
scroll to position [35, 0]
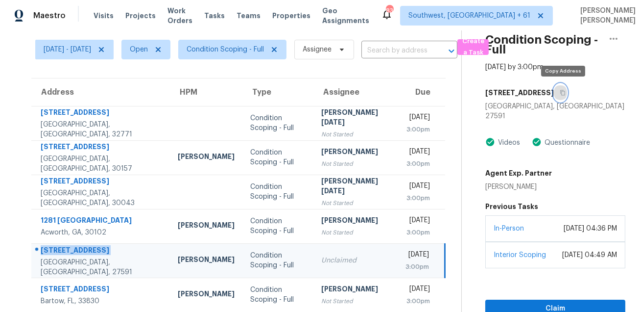
click at [566, 92] on icon "button" at bounding box center [563, 93] width 6 height 6
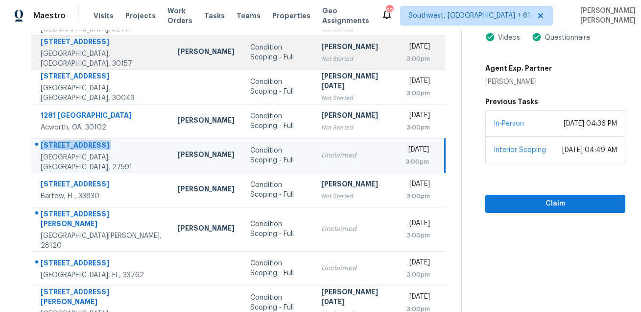
scroll to position [198, 0]
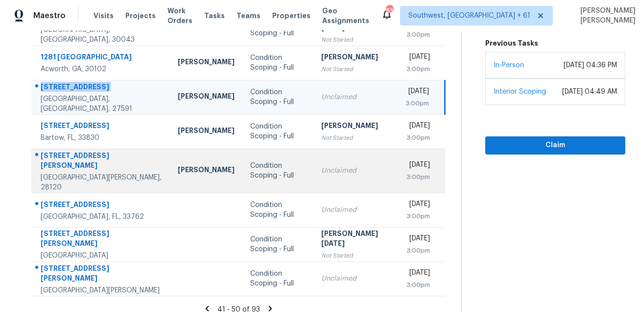
click at [69, 165] on div "[STREET_ADDRESS][PERSON_NAME]" at bounding box center [102, 161] width 122 height 22
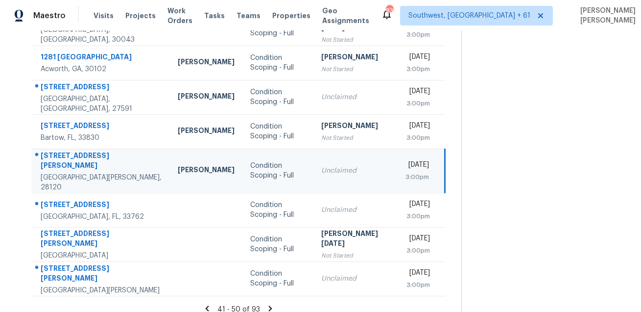
click at [69, 165] on div "[STREET_ADDRESS][PERSON_NAME]" at bounding box center [102, 161] width 122 height 22
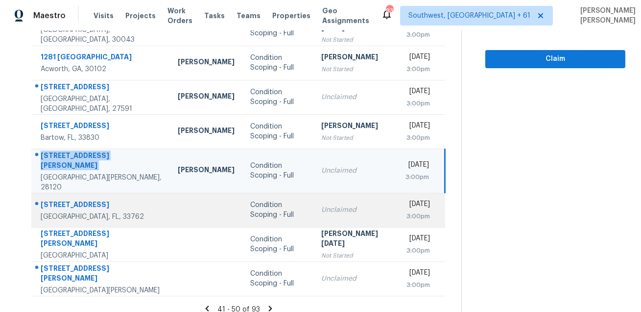
click at [59, 200] on div "[STREET_ADDRESS]" at bounding box center [102, 205] width 122 height 12
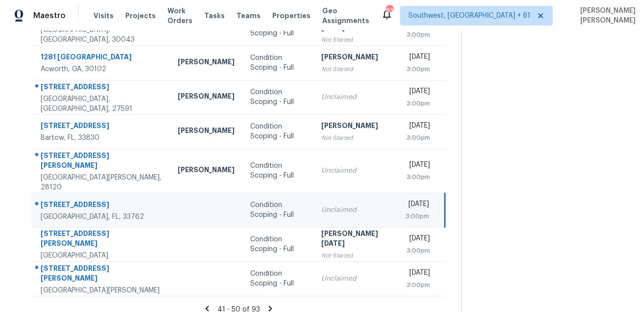
click at [59, 200] on div "[STREET_ADDRESS]" at bounding box center [102, 205] width 122 height 12
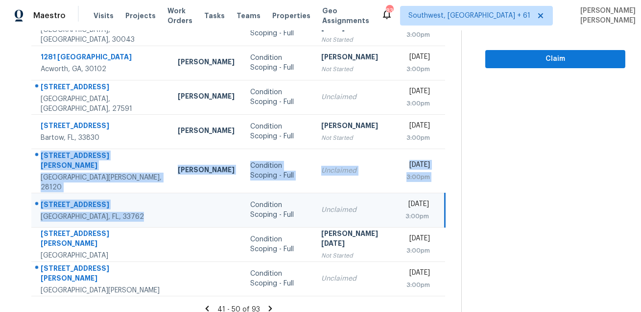
drag, startPoint x: 40, startPoint y: 151, endPoint x: 135, endPoint y: 201, distance: 108.0
click at [135, 201] on tbody "[STREET_ADDRESS] Condition Scoping - Full Prabhu [DATE] Not Started [DATE] 3:00…" at bounding box center [238, 119] width 414 height 353
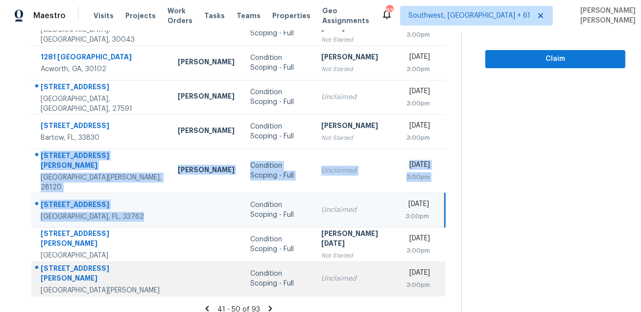
click at [77, 262] on div at bounding box center [97, 268] width 130 height 13
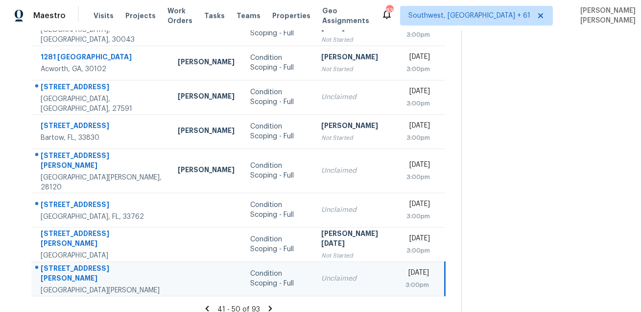
click at [77, 262] on div at bounding box center [97, 268] width 130 height 13
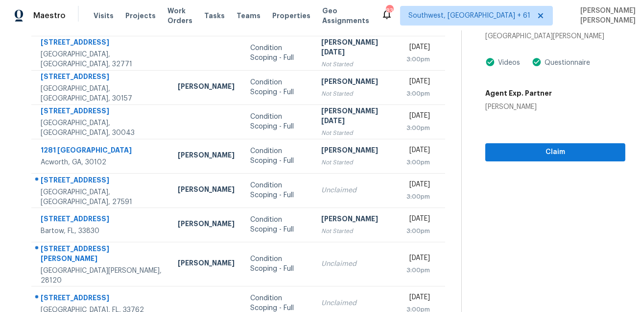
scroll to position [0, 0]
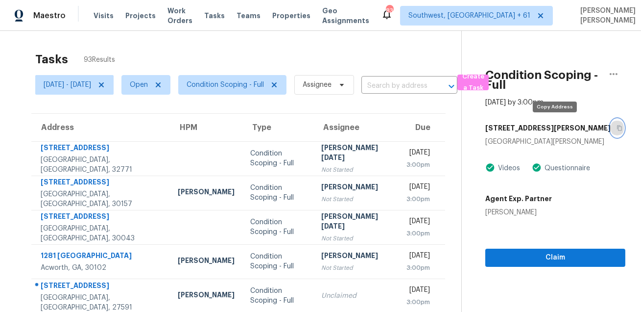
click at [617, 130] on icon "button" at bounding box center [620, 128] width 6 height 6
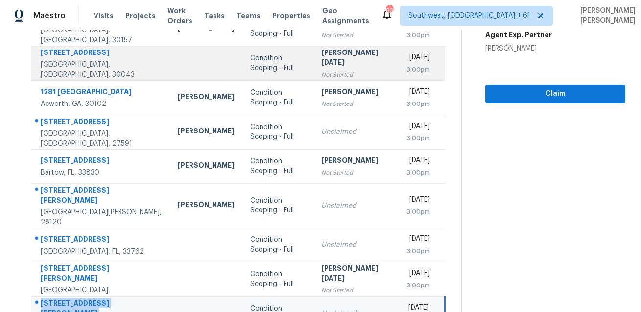
scroll to position [198, 0]
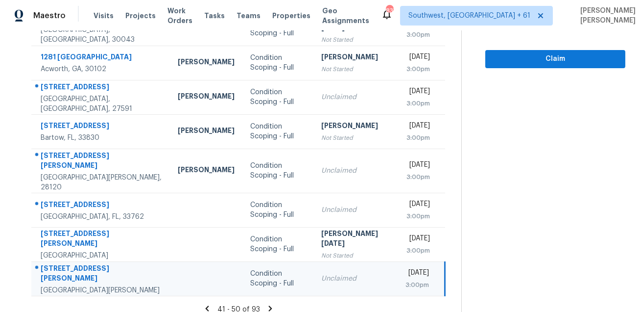
click at [271, 304] on icon at bounding box center [270, 308] width 9 height 9
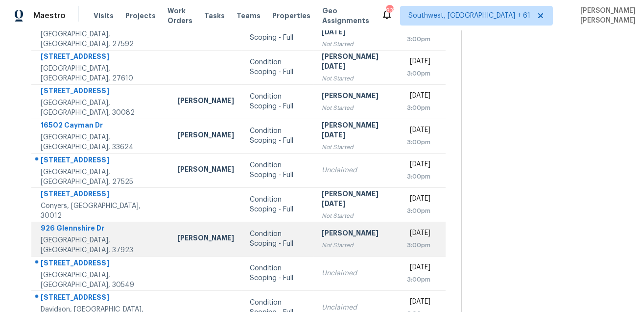
scroll to position [171, 0]
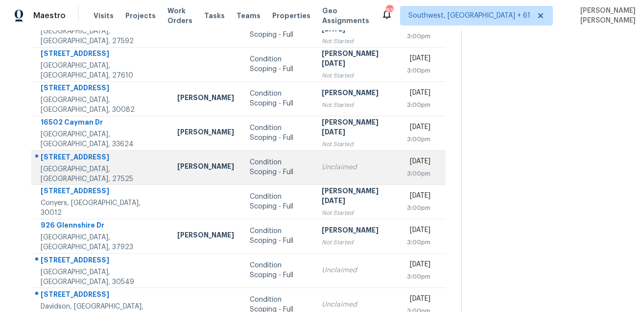
click at [82, 152] on div "[STREET_ADDRESS]" at bounding box center [101, 158] width 121 height 12
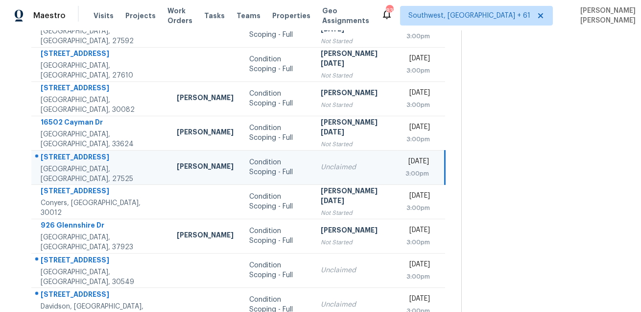
click at [82, 152] on div "[STREET_ADDRESS]" at bounding box center [101, 158] width 121 height 12
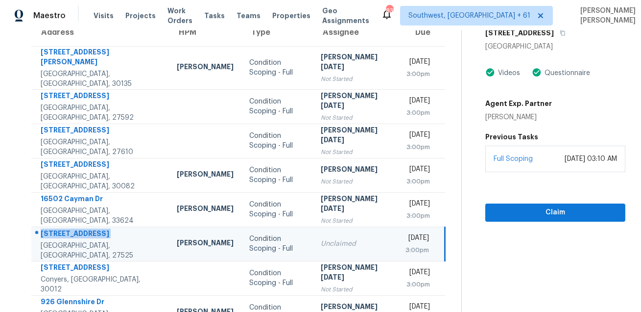
scroll to position [74, 0]
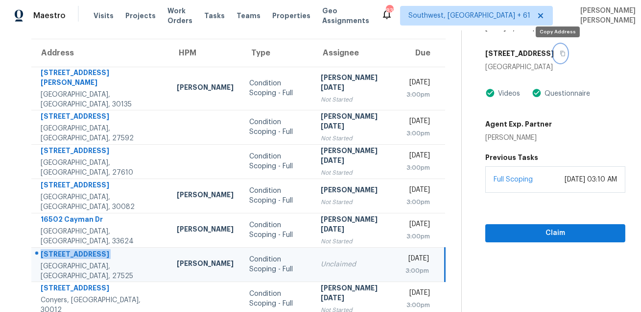
click at [559, 49] on button "button" at bounding box center [560, 54] width 13 height 18
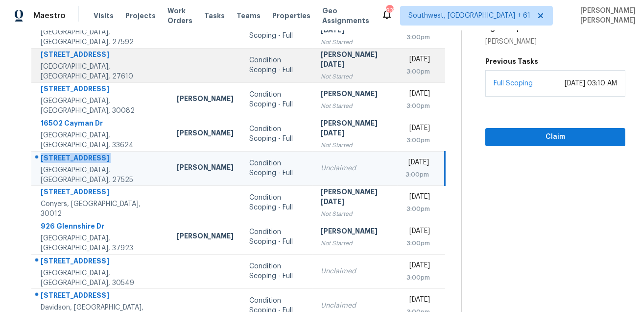
scroll to position [198, 0]
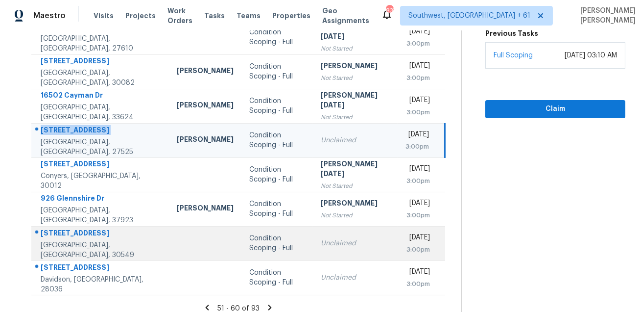
click at [98, 229] on div "[STREET_ADDRESS]" at bounding box center [101, 234] width 121 height 12
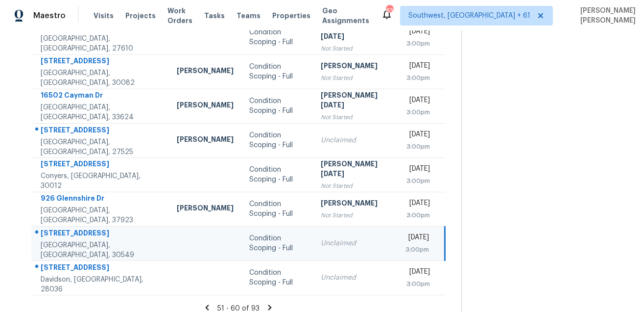
click at [98, 229] on div "[STREET_ADDRESS]" at bounding box center [101, 234] width 121 height 12
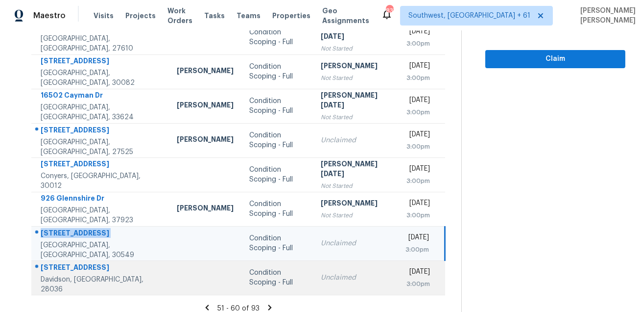
click at [60, 274] on div "Davidson, [GEOGRAPHIC_DATA], 28036" at bounding box center [101, 284] width 121 height 20
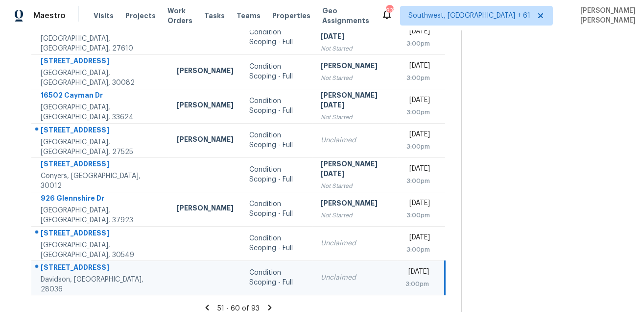
click at [70, 262] on div "[STREET_ADDRESS]" at bounding box center [101, 268] width 121 height 12
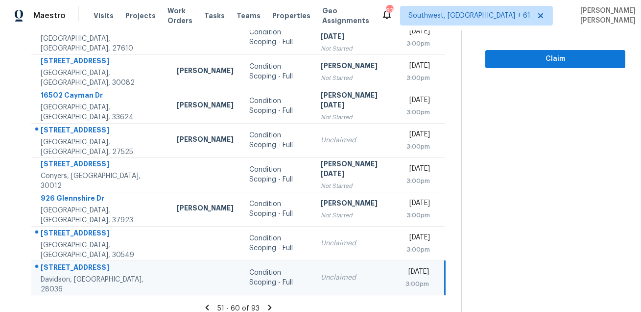
click at [70, 262] on div "[STREET_ADDRESS]" at bounding box center [101, 268] width 121 height 12
drag, startPoint x: 39, startPoint y: 225, endPoint x: 159, endPoint y: 280, distance: 132.2
click at [160, 280] on tbody "[STREET_ADDRESS][PERSON_NAME] [GEOGRAPHIC_DATA][PERSON_NAME] Condition Scoping …" at bounding box center [238, 119] width 414 height 352
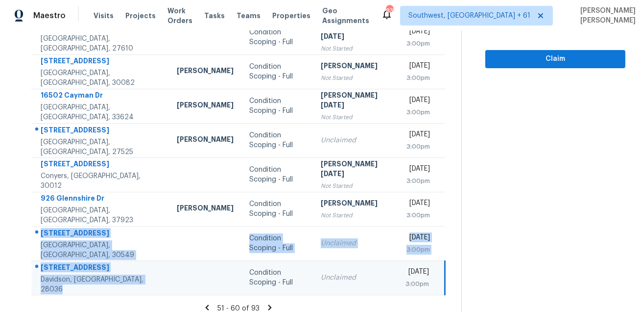
drag, startPoint x: 40, startPoint y: 225, endPoint x: 151, endPoint y: 271, distance: 120.4
click at [151, 271] on tbody "[STREET_ADDRESS][PERSON_NAME] [GEOGRAPHIC_DATA][PERSON_NAME] Condition Scoping …" at bounding box center [238, 119] width 414 height 352
click at [270, 304] on icon at bounding box center [269, 306] width 3 height 5
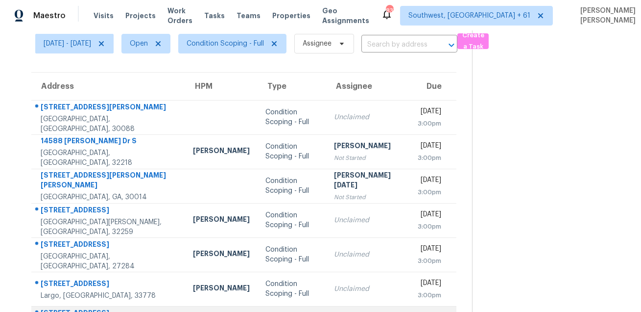
scroll to position [38, 0]
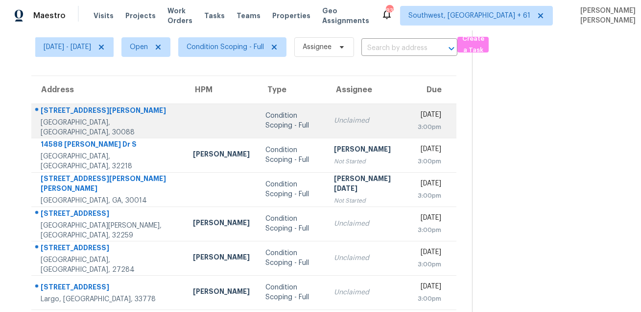
click at [65, 110] on div "[STREET_ADDRESS][PERSON_NAME]" at bounding box center [109, 111] width 137 height 12
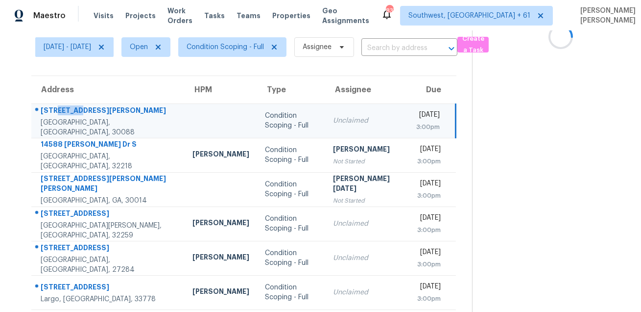
click at [65, 110] on div "[STREET_ADDRESS][PERSON_NAME]" at bounding box center [109, 111] width 136 height 12
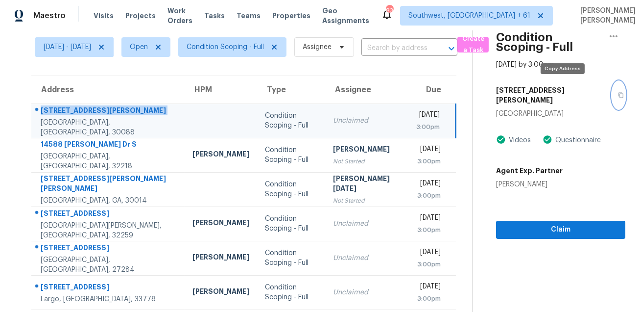
click at [612, 94] on button "button" at bounding box center [618, 94] width 13 height 27
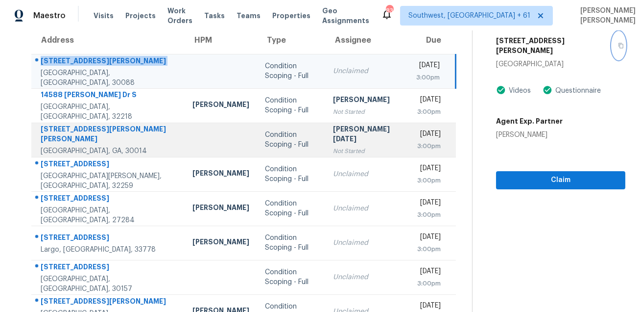
scroll to position [90, 0]
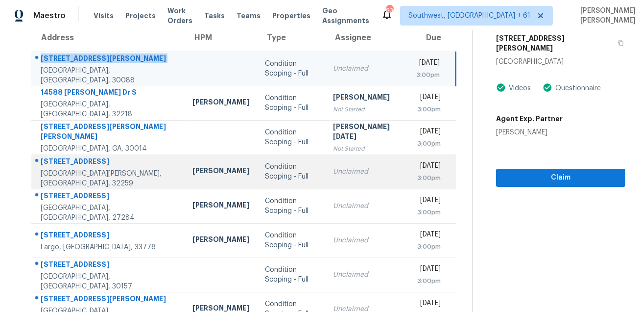
click at [59, 164] on div "[STREET_ADDRESS]" at bounding box center [109, 162] width 136 height 12
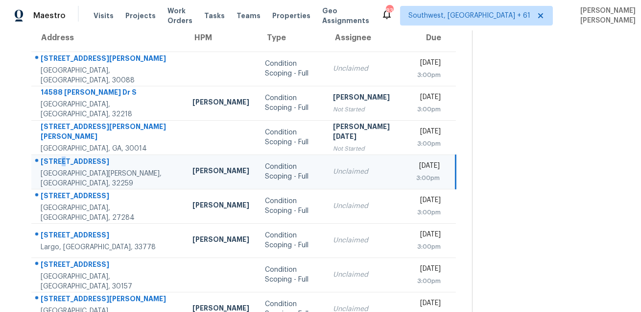
click at [59, 164] on div "[STREET_ADDRESS]" at bounding box center [109, 162] width 136 height 12
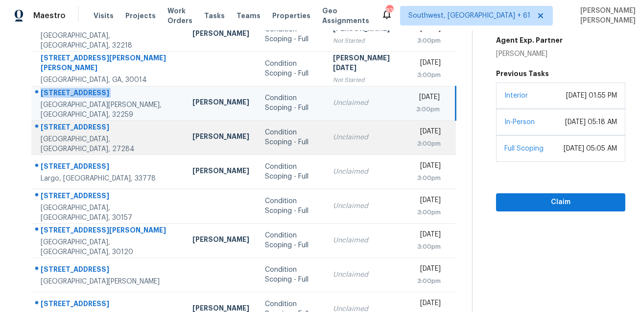
scroll to position [164, 0]
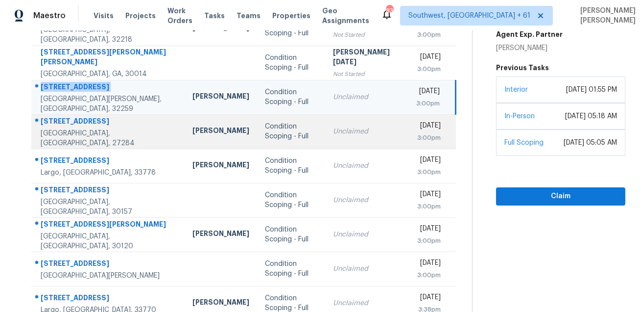
click at [74, 119] on div "[STREET_ADDRESS]" at bounding box center [109, 122] width 136 height 12
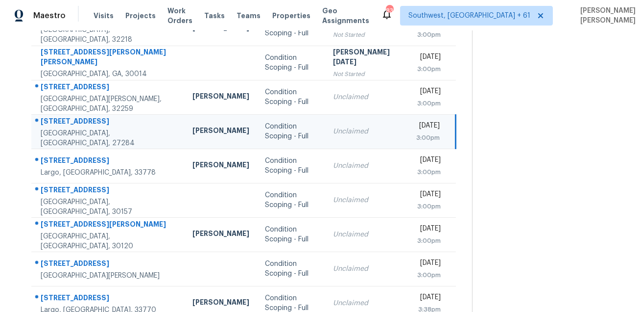
click at [74, 119] on div "[STREET_ADDRESS]" at bounding box center [109, 122] width 136 height 12
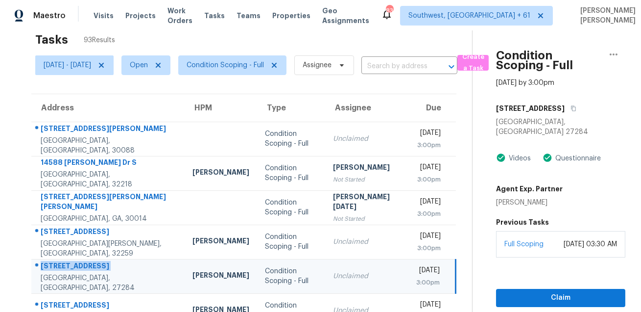
scroll to position [12, 0]
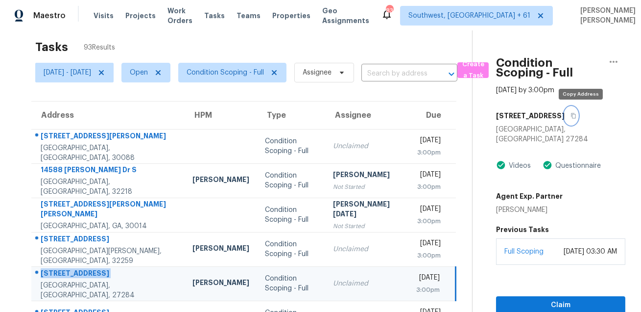
click at [578, 114] on button "button" at bounding box center [571, 116] width 13 height 18
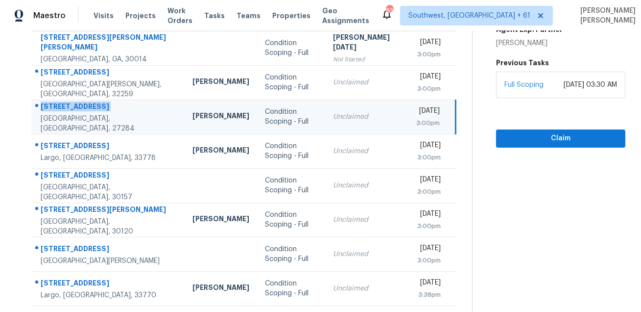
scroll to position [198, 0]
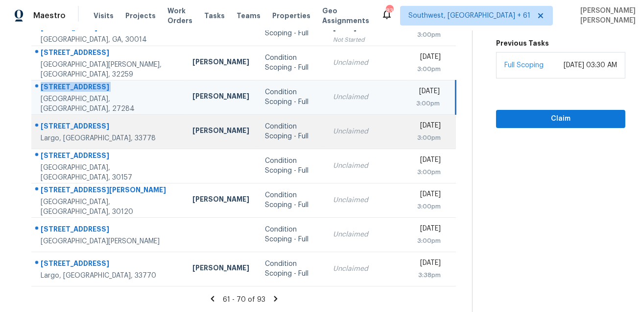
click at [61, 124] on div "[STREET_ADDRESS]" at bounding box center [109, 127] width 136 height 12
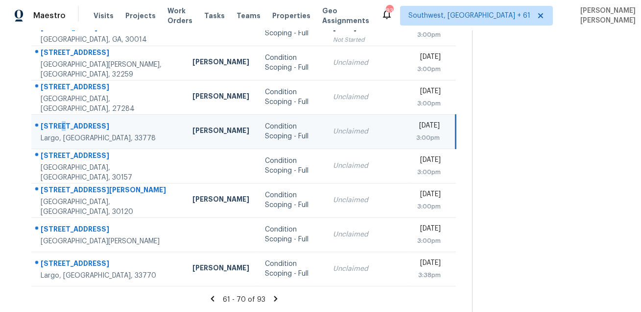
click at [61, 124] on div "[STREET_ADDRESS]" at bounding box center [109, 127] width 136 height 12
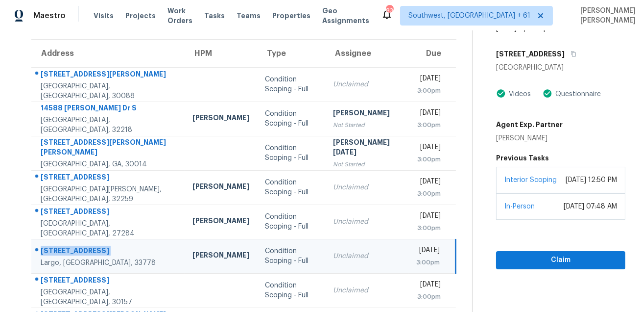
scroll to position [22, 0]
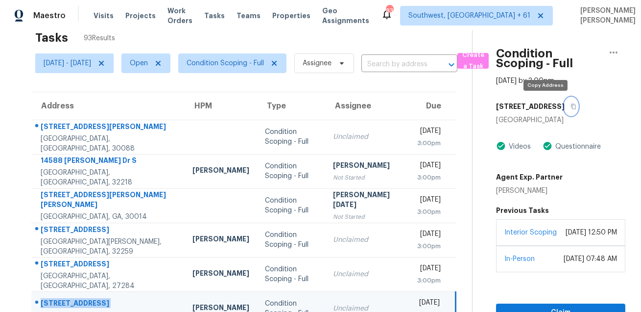
click at [565, 105] on button "button" at bounding box center [571, 106] width 13 height 18
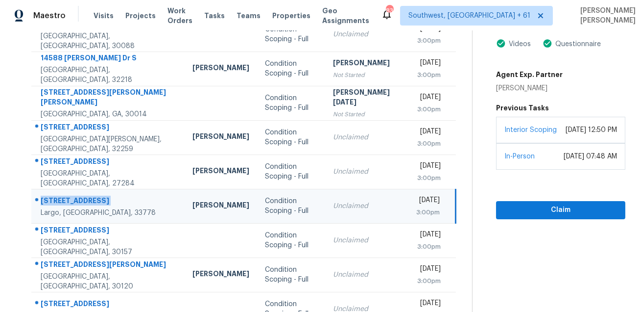
scroll to position [198, 0]
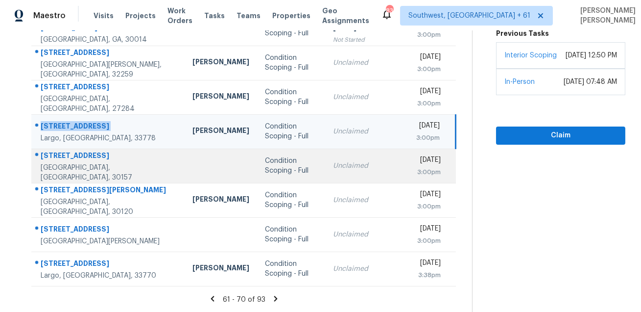
click at [58, 163] on div "[STREET_ADDRESS]" at bounding box center [109, 156] width 136 height 12
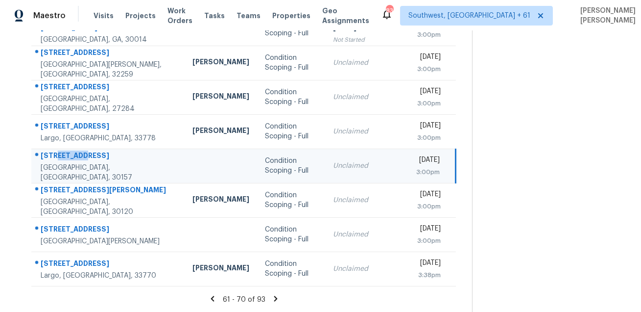
click at [58, 163] on div "[STREET_ADDRESS]" at bounding box center [109, 156] width 136 height 12
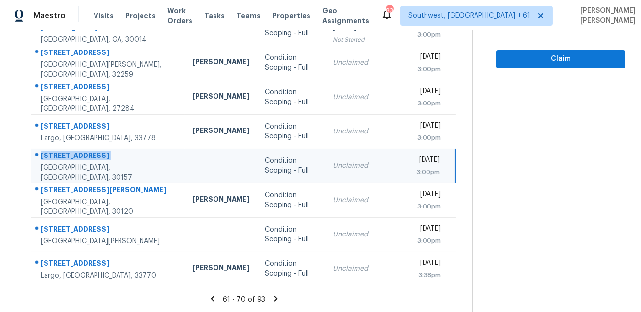
scroll to position [0, 0]
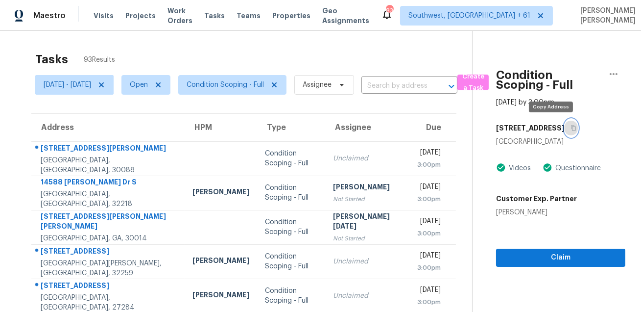
click at [565, 132] on button "button" at bounding box center [571, 128] width 13 height 18
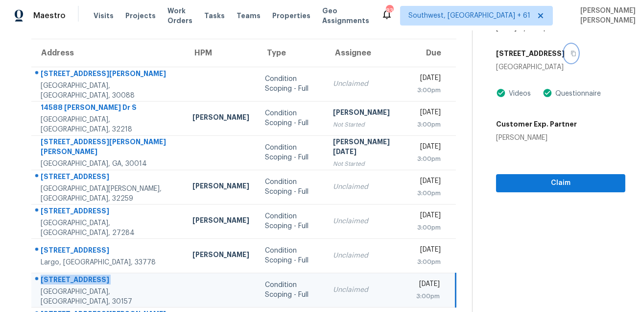
scroll to position [198, 0]
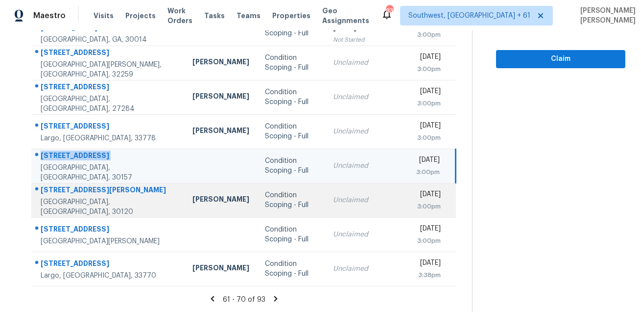
click at [73, 197] on div "[STREET_ADDRESS][PERSON_NAME]" at bounding box center [109, 191] width 136 height 12
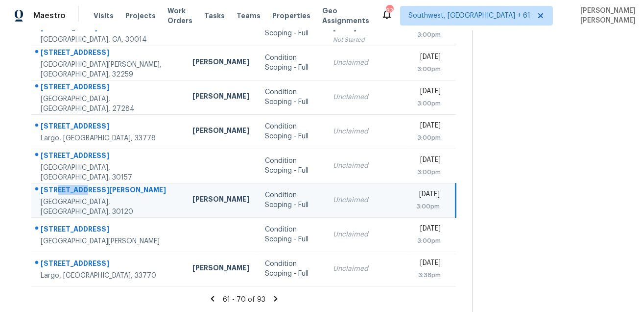
click at [73, 197] on div "[STREET_ADDRESS][PERSON_NAME]" at bounding box center [109, 191] width 136 height 12
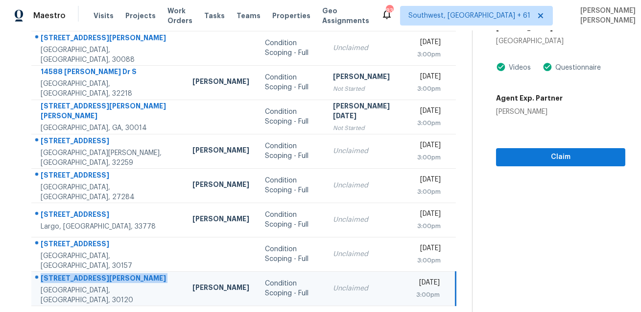
scroll to position [0, 0]
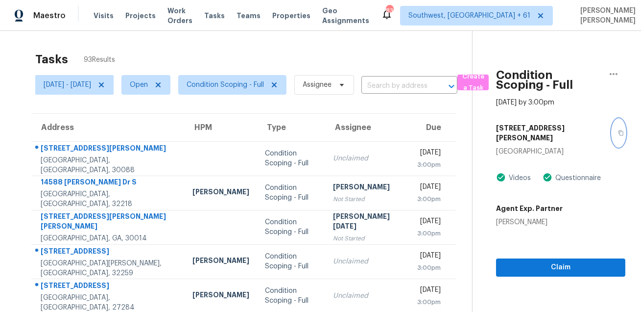
click at [618, 130] on icon "button" at bounding box center [621, 133] width 6 height 6
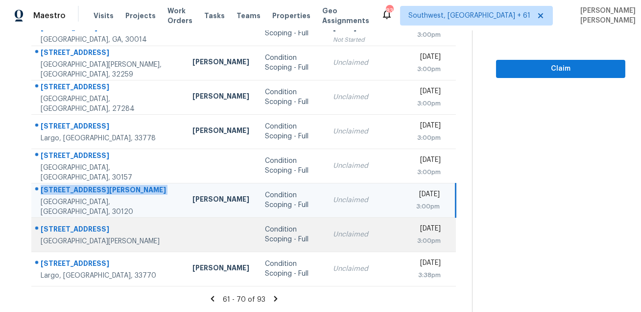
click at [65, 230] on div "[STREET_ADDRESS]" at bounding box center [109, 230] width 136 height 12
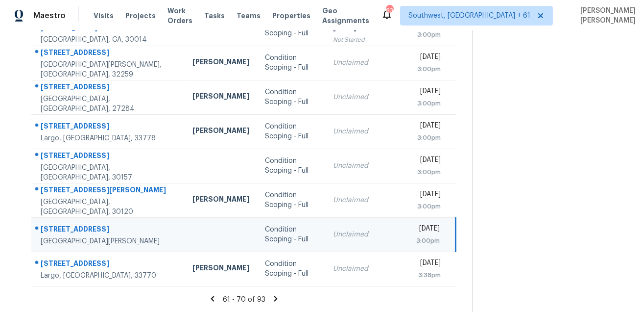
click at [65, 230] on div "[STREET_ADDRESS]" at bounding box center [109, 230] width 136 height 12
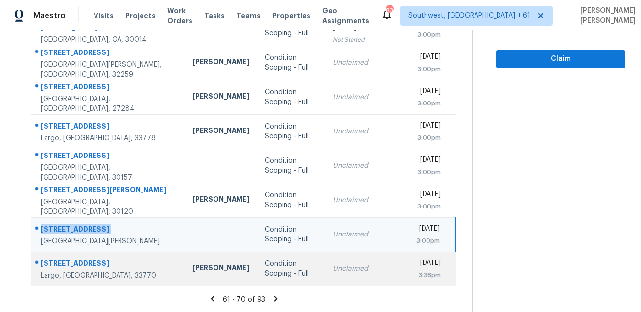
click at [59, 260] on div "[STREET_ADDRESS]" at bounding box center [109, 264] width 136 height 12
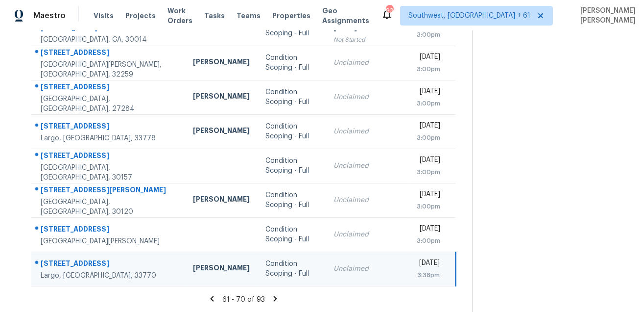
click at [59, 260] on div "[STREET_ADDRESS]" at bounding box center [109, 264] width 137 height 12
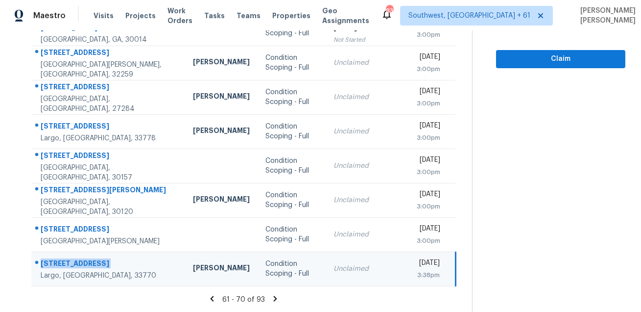
click at [271, 301] on icon at bounding box center [275, 298] width 9 height 9
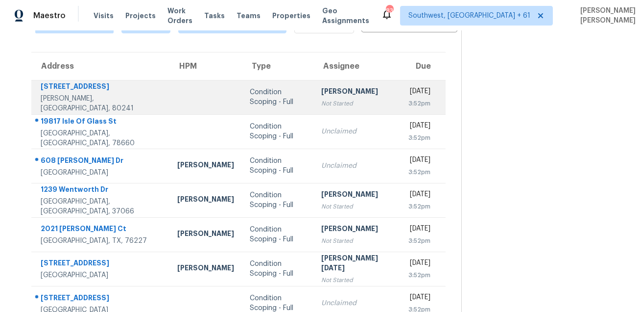
scroll to position [67, 0]
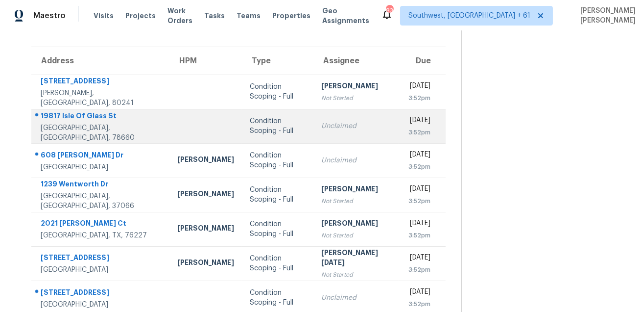
click at [67, 122] on div "19817 Isle Of Glass St" at bounding box center [101, 117] width 121 height 12
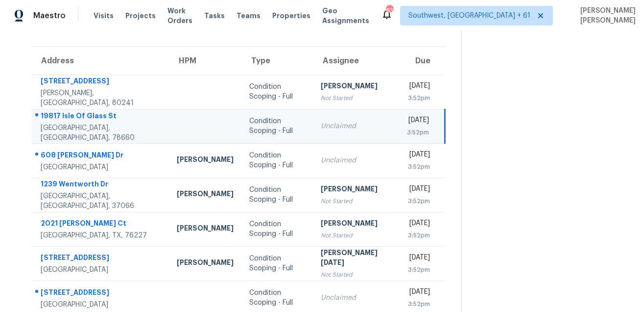
click at [67, 122] on div "19817 Isle Of Glass St" at bounding box center [101, 117] width 121 height 12
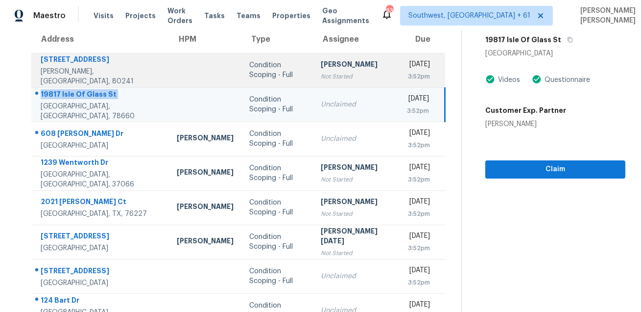
scroll to position [118, 0]
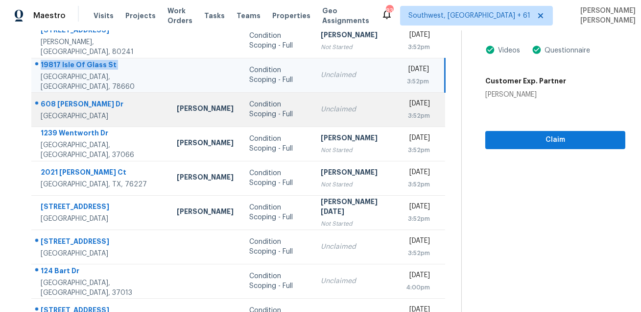
click at [80, 92] on td "[STREET_ADDRESS][PERSON_NAME][PERSON_NAME]" at bounding box center [100, 109] width 138 height 34
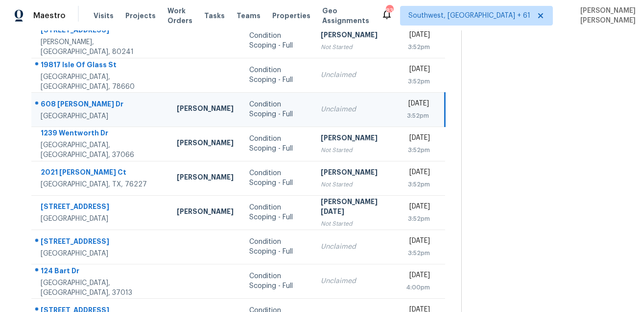
click at [80, 92] on td "[STREET_ADDRESS][PERSON_NAME][PERSON_NAME]" at bounding box center [100, 109] width 138 height 34
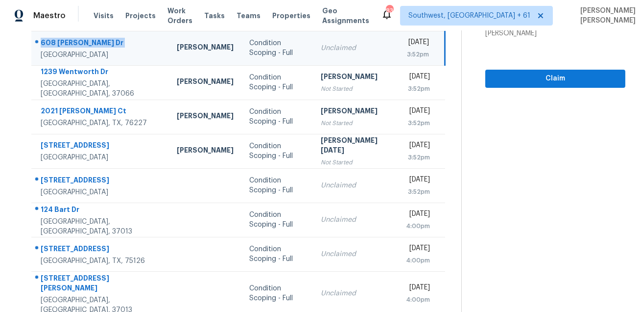
scroll to position [198, 0]
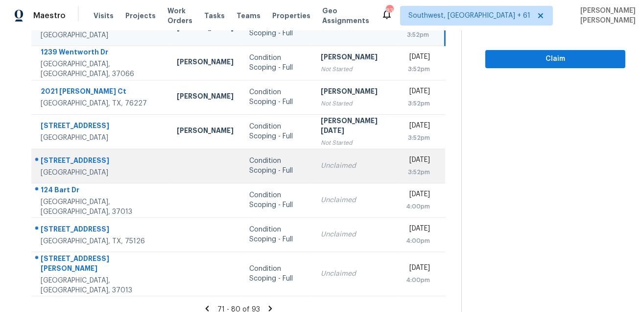
click at [76, 161] on div "[STREET_ADDRESS]" at bounding box center [101, 161] width 121 height 12
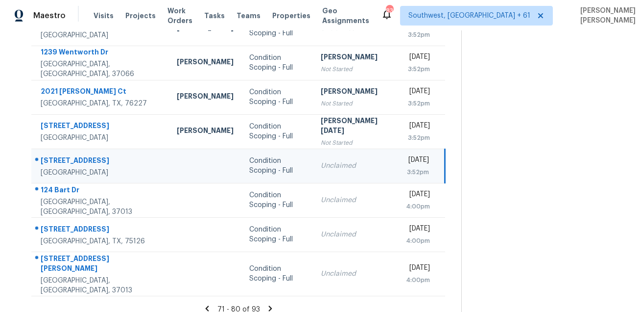
click at [76, 161] on div "[STREET_ADDRESS]" at bounding box center [101, 161] width 121 height 12
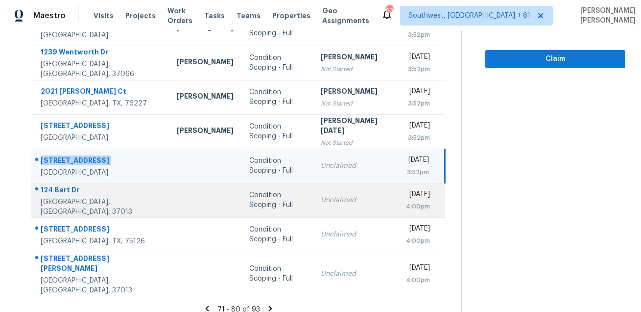
click at [54, 190] on div "124 Bart Dr" at bounding box center [101, 191] width 121 height 12
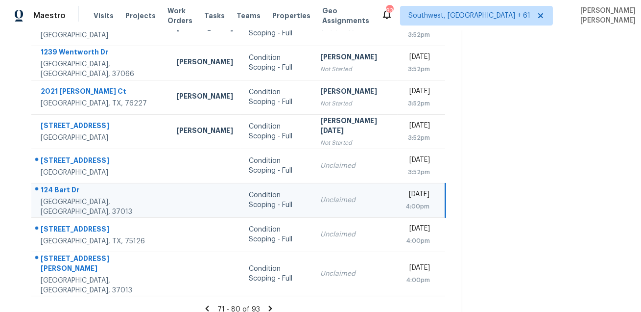
click at [54, 190] on div "124 Bart Dr" at bounding box center [101, 191] width 120 height 12
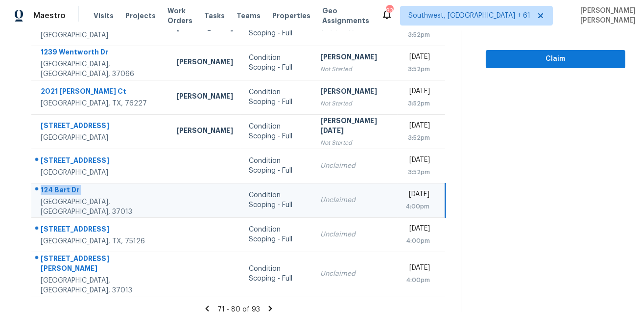
scroll to position [0, 0]
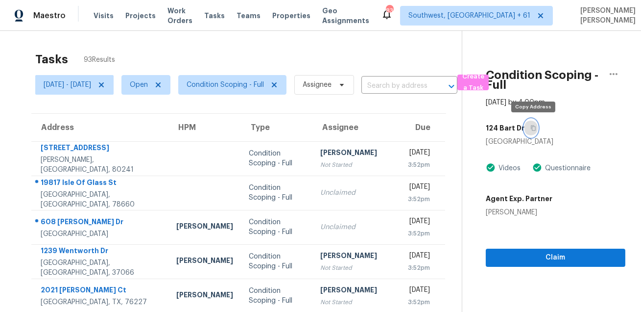
click at [535, 131] on button "button" at bounding box center [531, 128] width 13 height 18
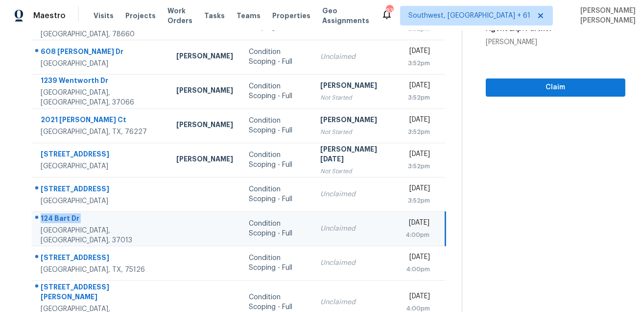
scroll to position [198, 0]
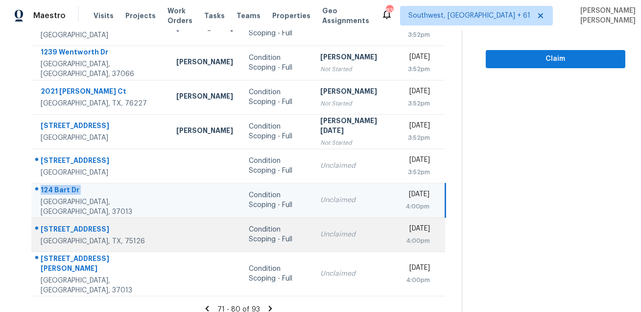
click at [87, 226] on div "[STREET_ADDRESS]" at bounding box center [101, 230] width 120 height 12
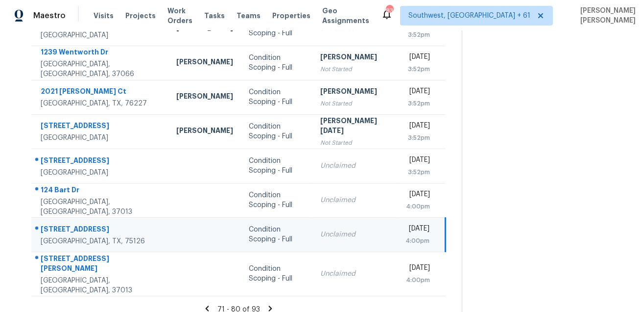
click at [87, 226] on div "[STREET_ADDRESS]" at bounding box center [101, 230] width 120 height 12
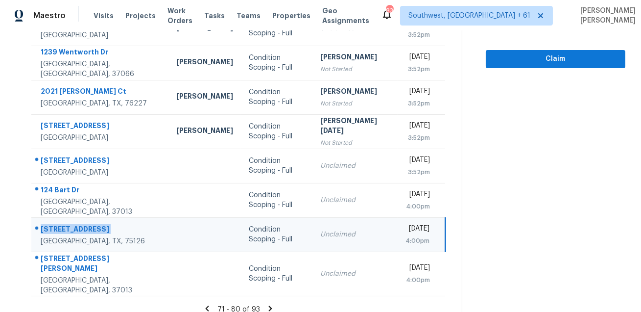
click at [87, 226] on div "[STREET_ADDRESS]" at bounding box center [101, 230] width 120 height 12
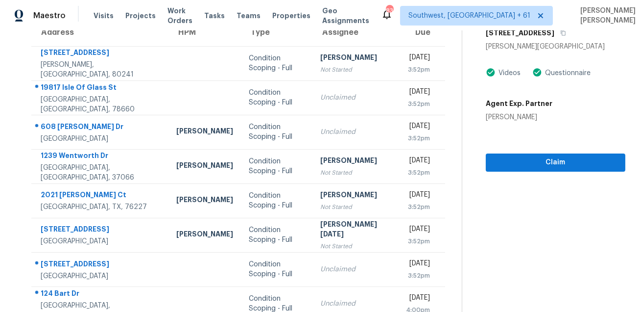
scroll to position [0, 0]
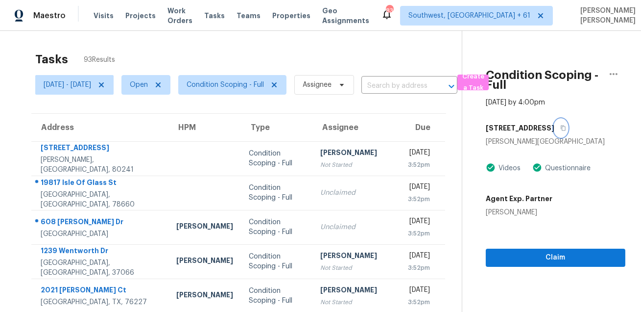
click at [563, 134] on button "button" at bounding box center [561, 128] width 13 height 18
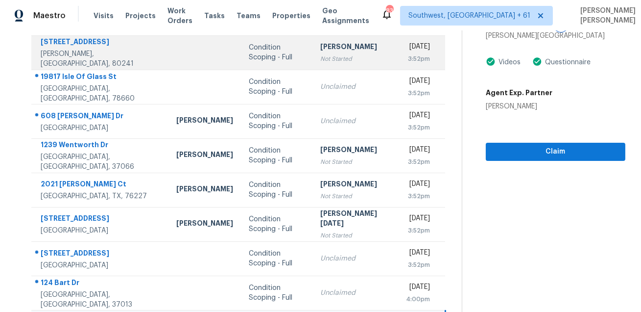
scroll to position [198, 0]
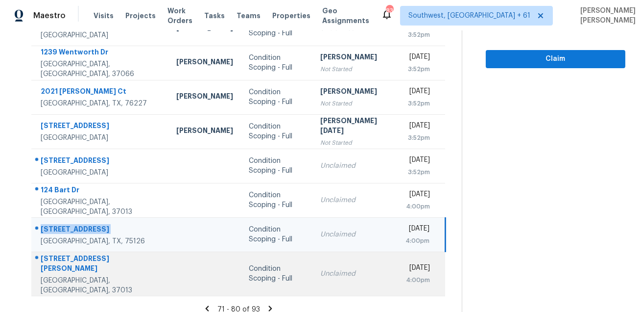
click at [65, 259] on div "[STREET_ADDRESS][PERSON_NAME]" at bounding box center [101, 264] width 120 height 22
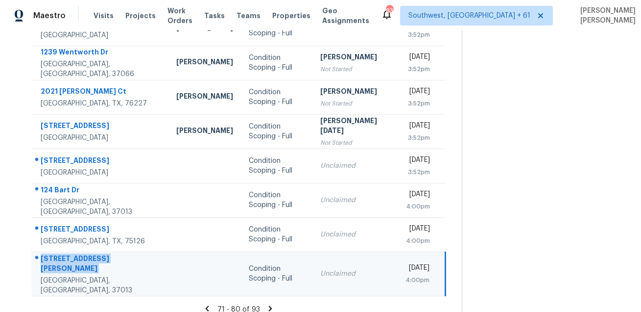
click at [65, 259] on div "[STREET_ADDRESS][PERSON_NAME]" at bounding box center [101, 264] width 120 height 22
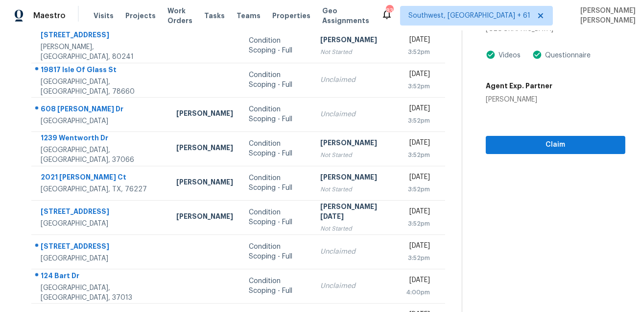
scroll to position [0, 0]
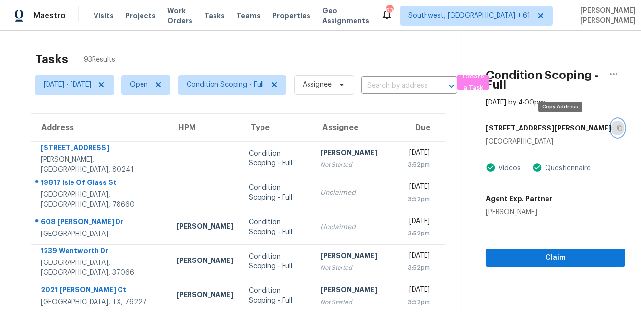
click at [611, 132] on button "button" at bounding box center [617, 128] width 13 height 18
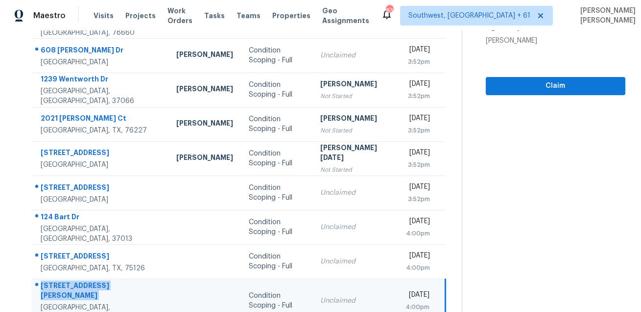
scroll to position [198, 0]
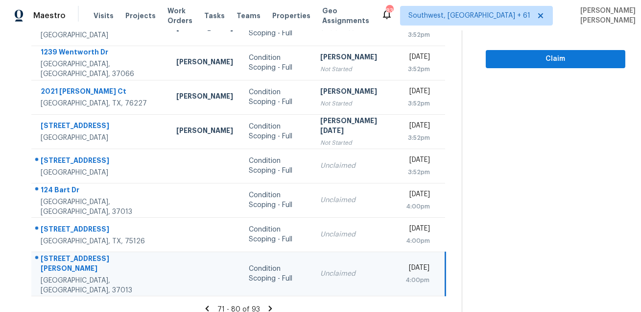
click at [272, 304] on icon at bounding box center [270, 308] width 9 height 9
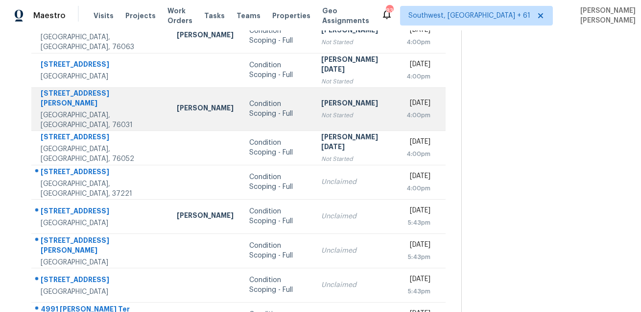
scroll to position [171, 0]
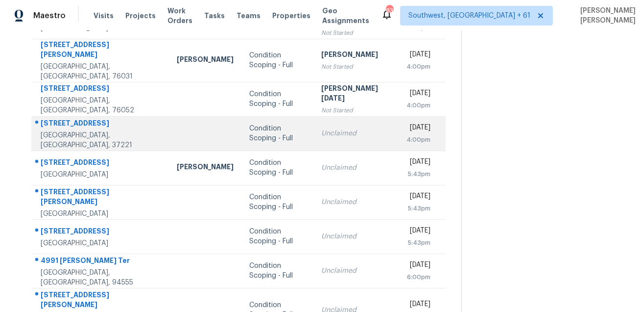
click at [69, 117] on div at bounding box center [96, 123] width 129 height 13
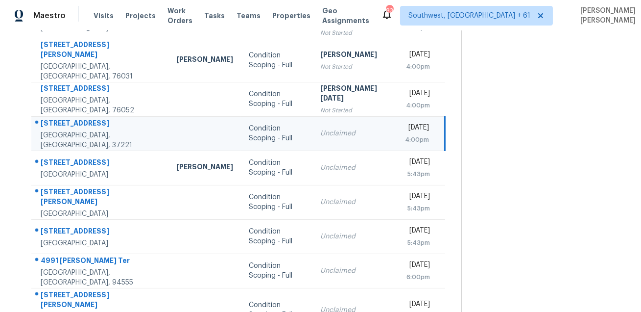
click at [69, 117] on div at bounding box center [96, 123] width 129 height 13
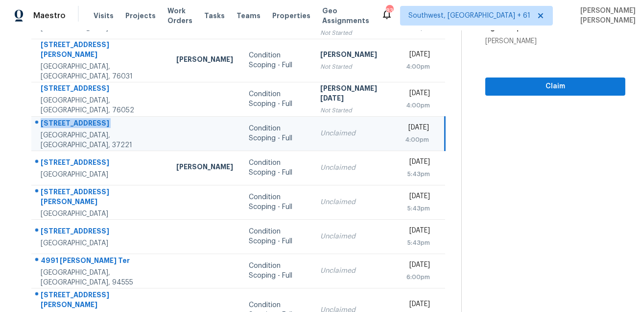
scroll to position [0, 0]
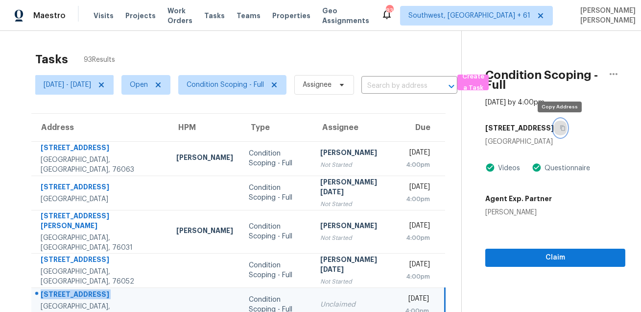
click at [560, 130] on icon "button" at bounding box center [563, 128] width 6 height 6
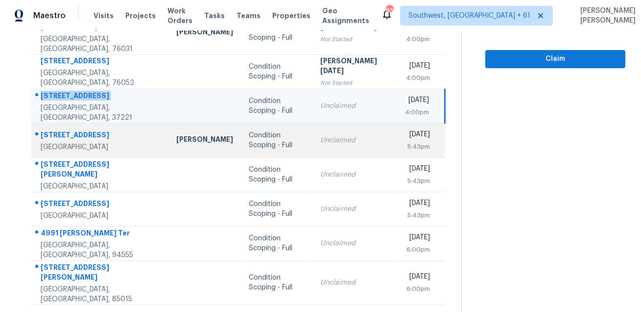
click at [65, 123] on td "[STREET_ADDRESS]" at bounding box center [99, 140] width 137 height 34
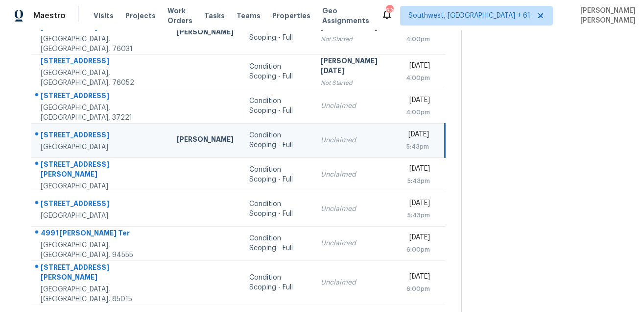
click at [65, 123] on td "[STREET_ADDRESS]" at bounding box center [100, 140] width 138 height 34
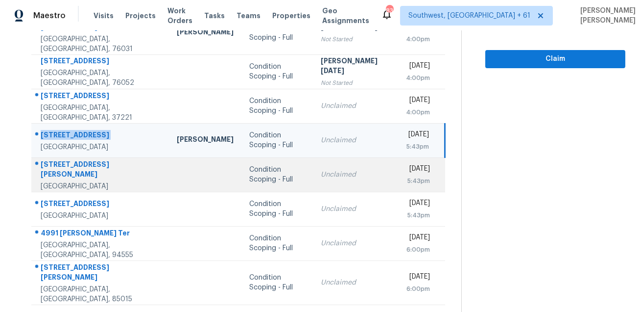
click at [87, 163] on div "[STREET_ADDRESS][PERSON_NAME]" at bounding box center [101, 170] width 121 height 22
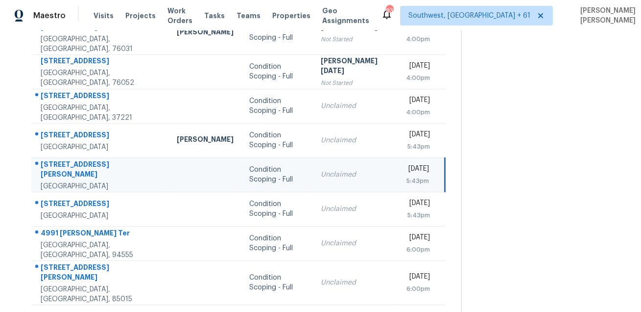
click at [87, 163] on div "[STREET_ADDRESS][PERSON_NAME]" at bounding box center [101, 170] width 121 height 22
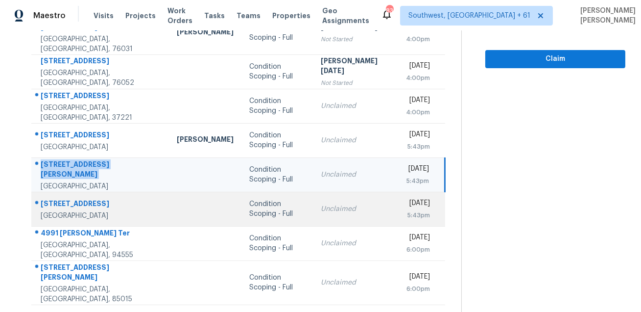
click at [81, 198] on div "[STREET_ADDRESS]" at bounding box center [101, 204] width 121 height 12
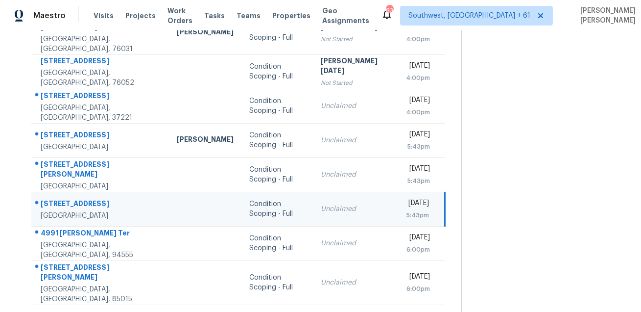
click at [81, 198] on div "[STREET_ADDRESS]" at bounding box center [101, 204] width 121 height 12
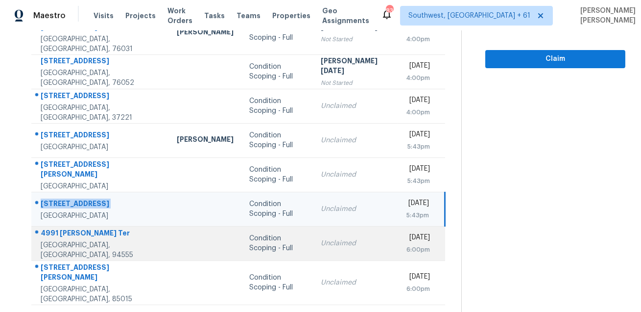
click at [73, 226] on td "[STREET_ADDRESS][PERSON_NAME]" at bounding box center [100, 243] width 138 height 34
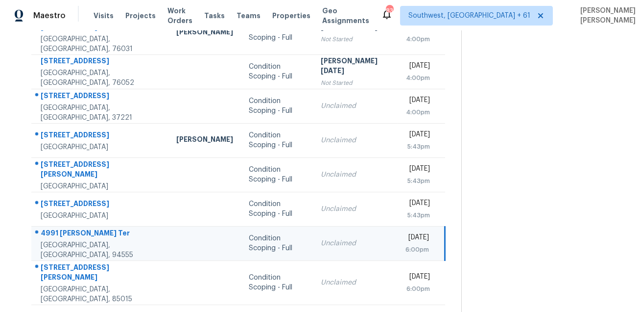
click at [73, 226] on td "[STREET_ADDRESS][PERSON_NAME]" at bounding box center [99, 243] width 137 height 34
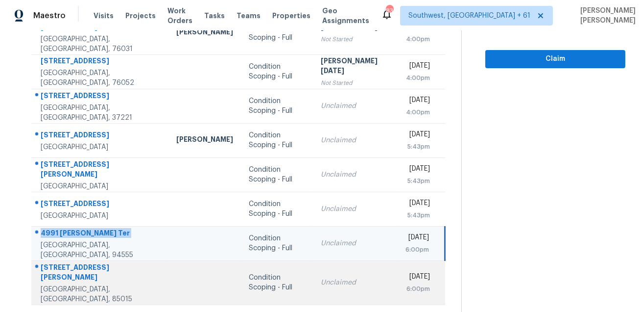
click at [96, 260] on td "[STREET_ADDRESS][PERSON_NAME][PERSON_NAME]" at bounding box center [99, 282] width 137 height 44
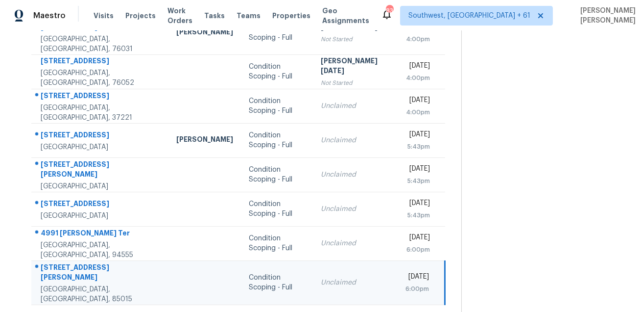
click at [96, 260] on td "[STREET_ADDRESS][PERSON_NAME][PERSON_NAME]" at bounding box center [99, 282] width 137 height 44
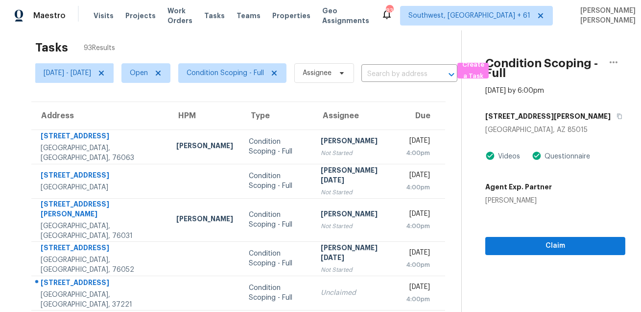
scroll to position [0, 0]
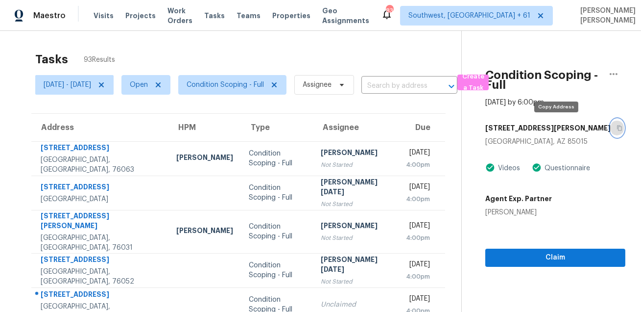
click at [611, 130] on button "button" at bounding box center [617, 128] width 13 height 18
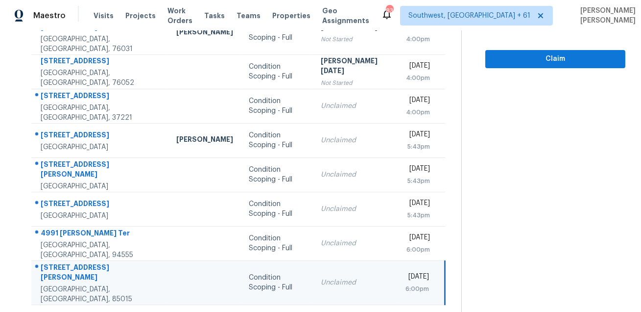
click at [269, 311] on icon at bounding box center [269, 316] width 3 height 5
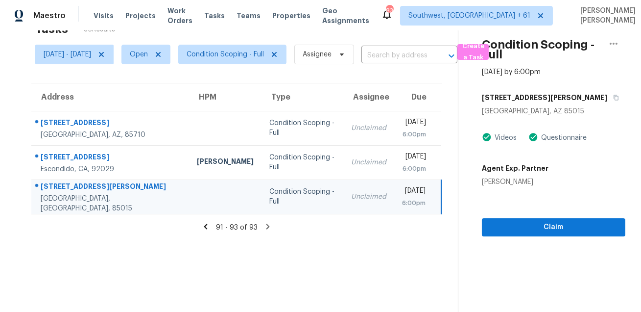
scroll to position [0, 0]
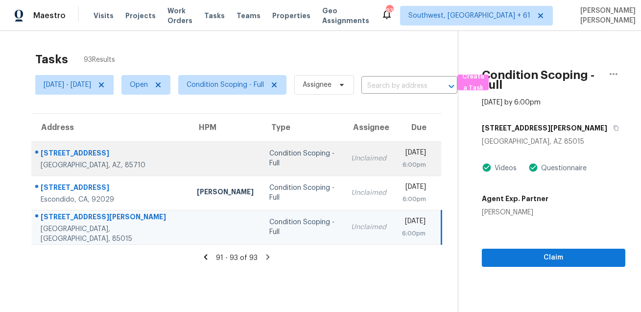
click at [65, 145] on td "[STREET_ADDRESS]" at bounding box center [110, 158] width 158 height 34
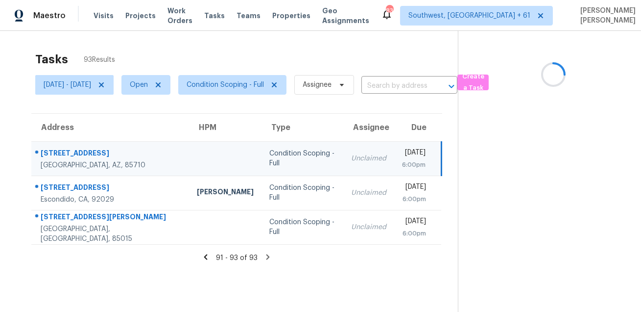
click at [65, 145] on td "[STREET_ADDRESS]" at bounding box center [110, 158] width 158 height 34
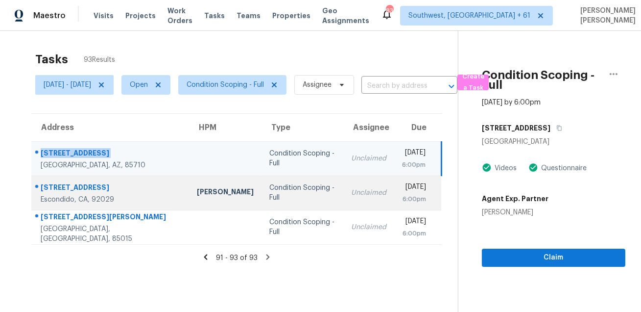
click at [80, 188] on div "[STREET_ADDRESS]" at bounding box center [111, 188] width 141 height 12
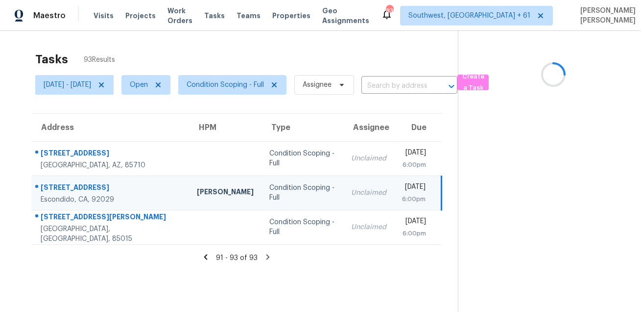
click at [80, 188] on div "[STREET_ADDRESS]" at bounding box center [111, 188] width 141 height 12
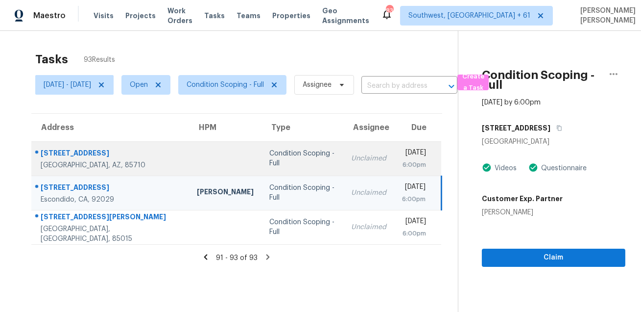
click at [343, 164] on td "Unclaimed" at bounding box center [368, 158] width 51 height 34
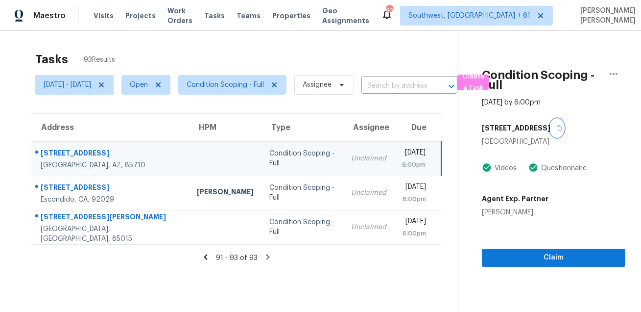
click at [560, 131] on button "button" at bounding box center [557, 128] width 13 height 18
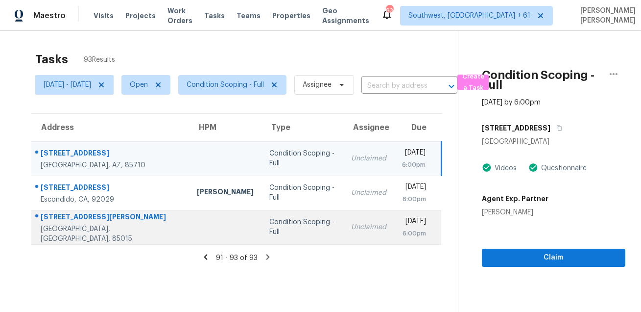
click at [58, 218] on div "[STREET_ADDRESS][PERSON_NAME]" at bounding box center [111, 218] width 141 height 12
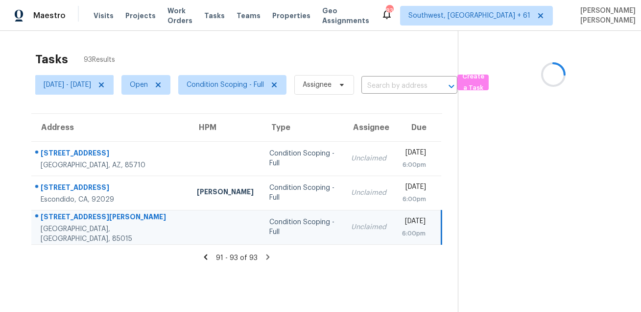
click at [58, 218] on div "[STREET_ADDRESS][PERSON_NAME]" at bounding box center [111, 218] width 141 height 12
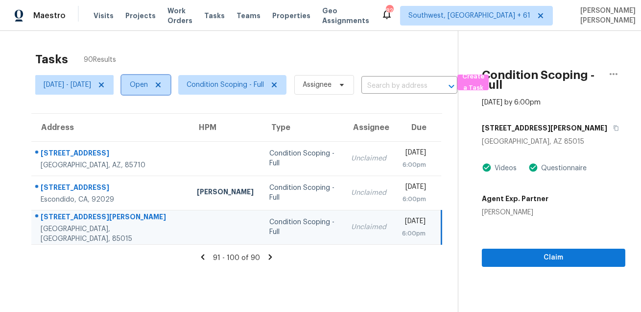
click at [148, 80] on span "Open" at bounding box center [139, 85] width 18 height 10
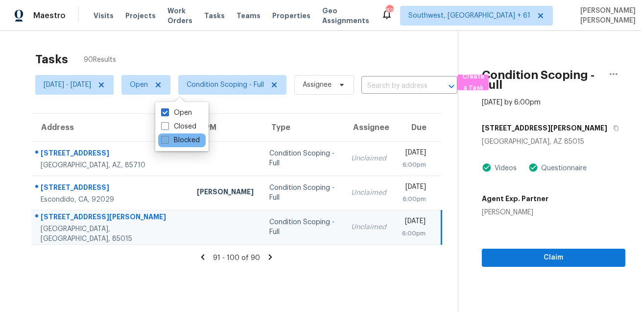
click at [174, 136] on label "Blocked" at bounding box center [180, 140] width 39 height 10
click at [168, 136] on input "Blocked" at bounding box center [164, 138] width 6 height 6
checkbox input "true"
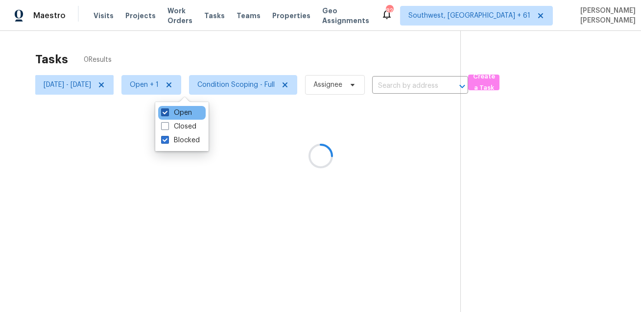
click at [174, 113] on label "Open" at bounding box center [176, 113] width 31 height 10
click at [168, 113] on input "Open" at bounding box center [164, 111] width 6 height 6
checkbox input "false"
click at [137, 86] on div at bounding box center [320, 156] width 641 height 312
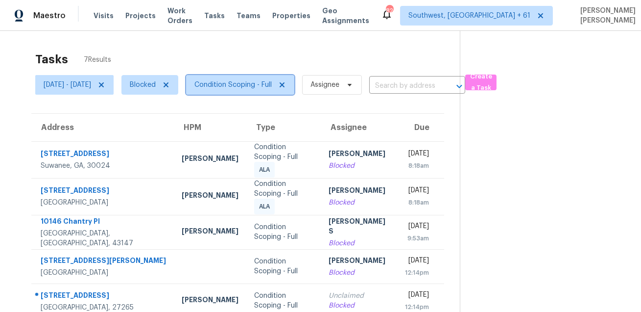
click at [294, 76] on span "Condition Scoping - Full" at bounding box center [240, 85] width 108 height 20
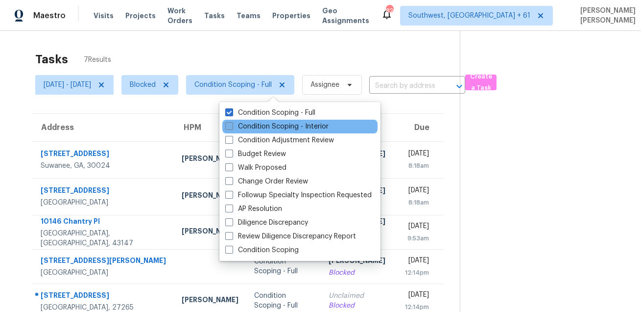
click at [246, 124] on label "Condition Scoping - Interior" at bounding box center [276, 127] width 103 height 10
click at [232, 124] on input "Condition Scoping - Interior" at bounding box center [228, 125] width 6 height 6
checkbox input "true"
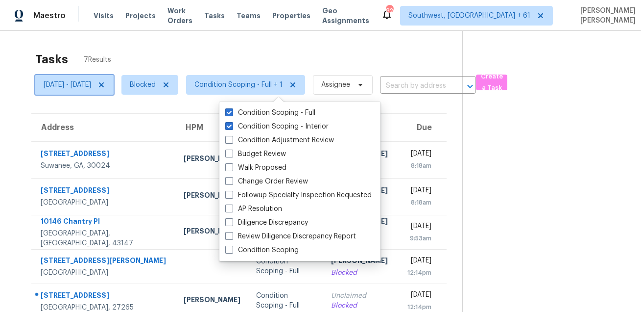
click at [105, 82] on icon at bounding box center [101, 85] width 8 height 8
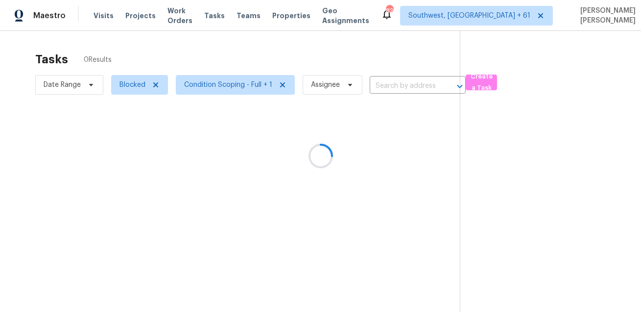
click at [198, 44] on div at bounding box center [320, 156] width 641 height 312
